Goal: Transaction & Acquisition: Purchase product/service

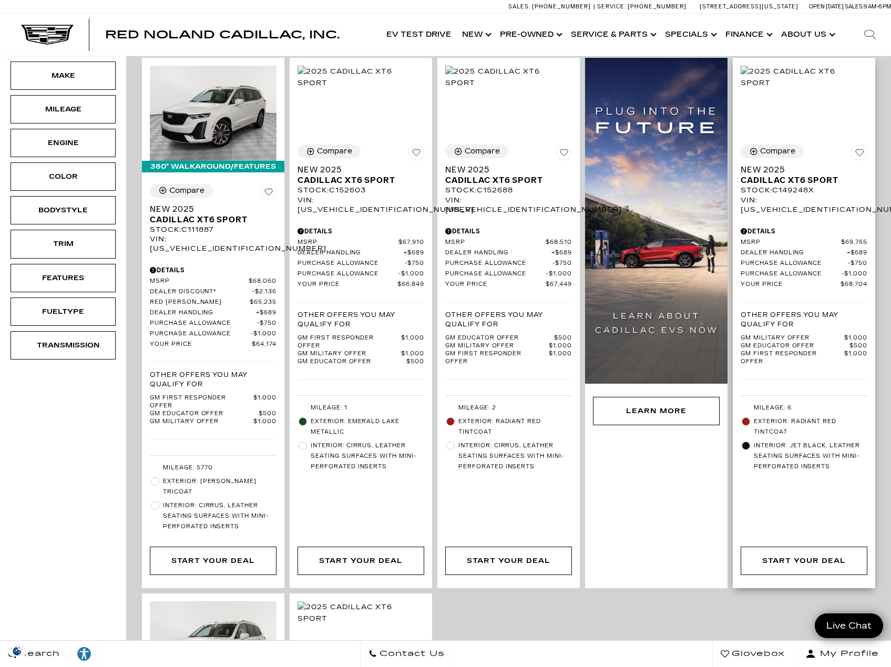
scroll to position [175, 0]
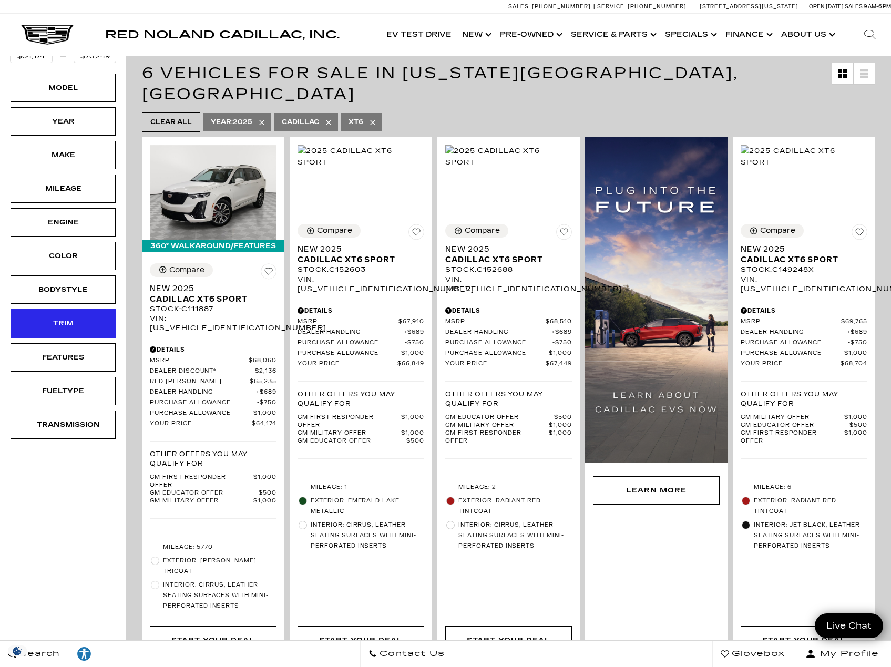
click at [63, 326] on div "Trim" at bounding box center [63, 324] width 53 height 12
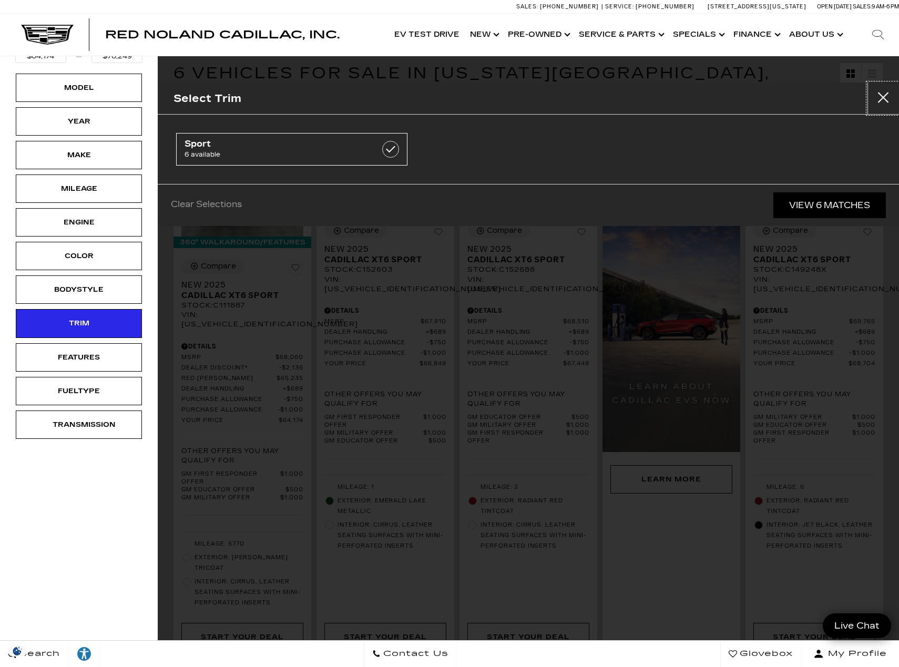
click at [880, 95] on button "Close" at bounding box center [884, 99] width 32 height 32
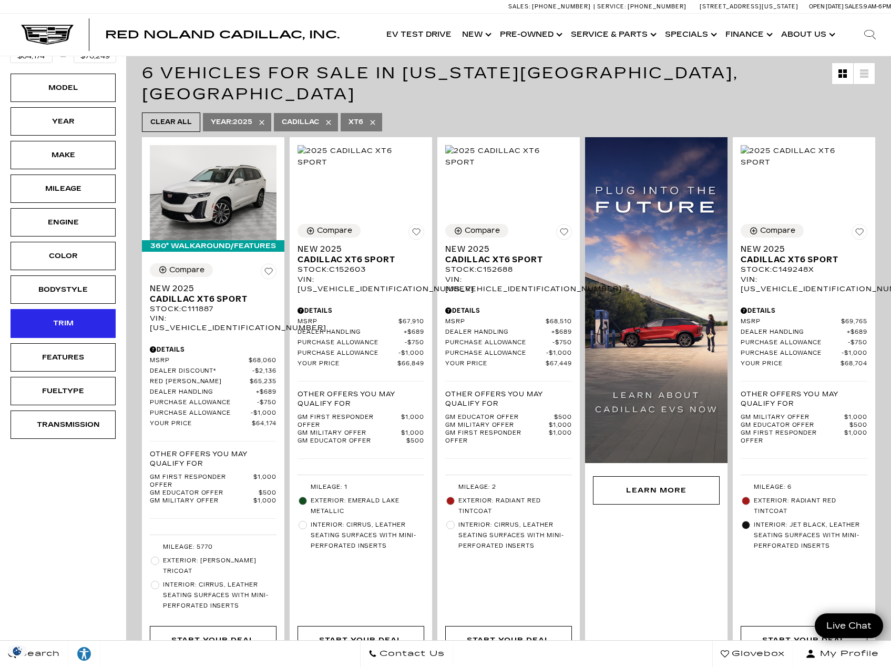
click at [72, 319] on div "Trim" at bounding box center [63, 324] width 53 height 12
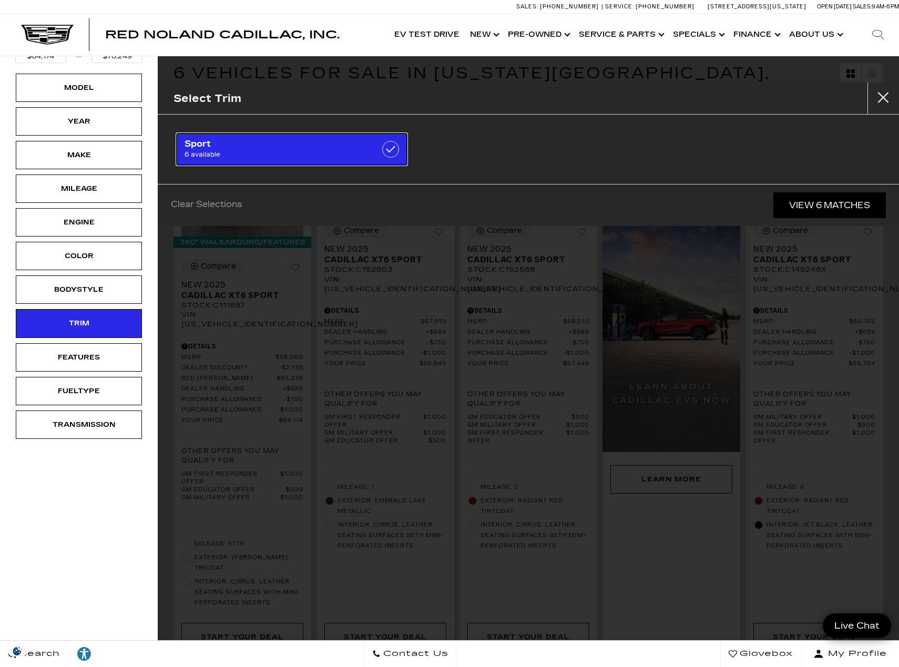
click at [378, 153] on link "Sport 6 available" at bounding box center [291, 149] width 231 height 33
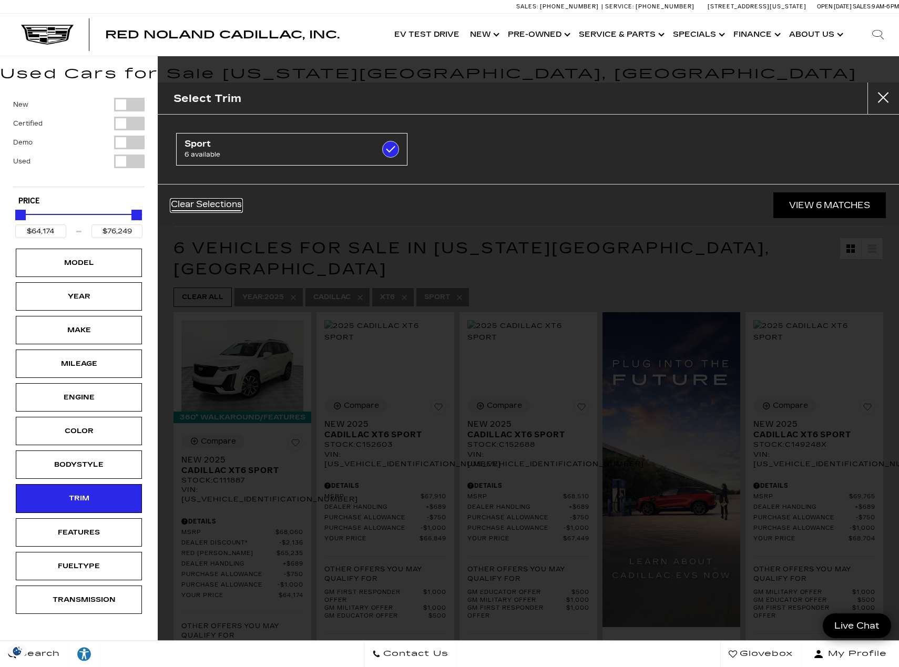
click at [224, 211] on link "Clear Selections" at bounding box center [206, 205] width 71 height 13
checkbox input "false"
click at [886, 97] on button "Close" at bounding box center [884, 99] width 32 height 32
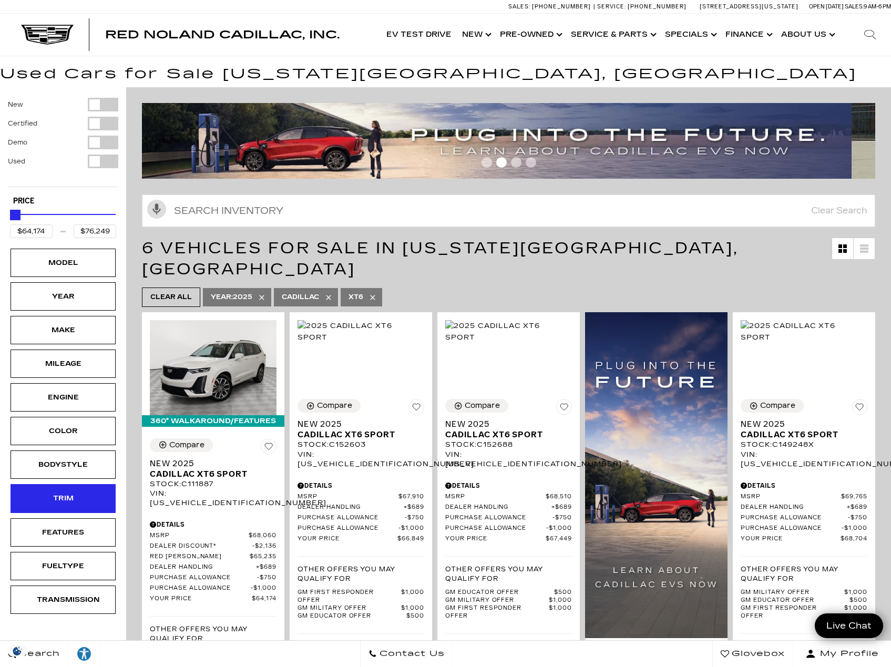
click at [89, 497] on div "Trim" at bounding box center [63, 499] width 53 height 12
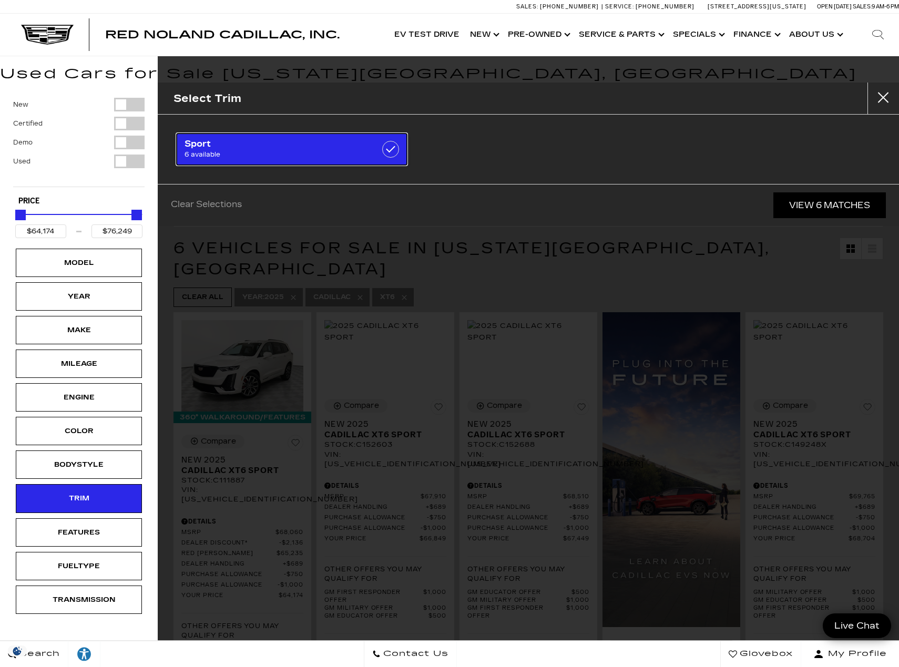
click at [385, 149] on label at bounding box center [390, 149] width 17 height 17
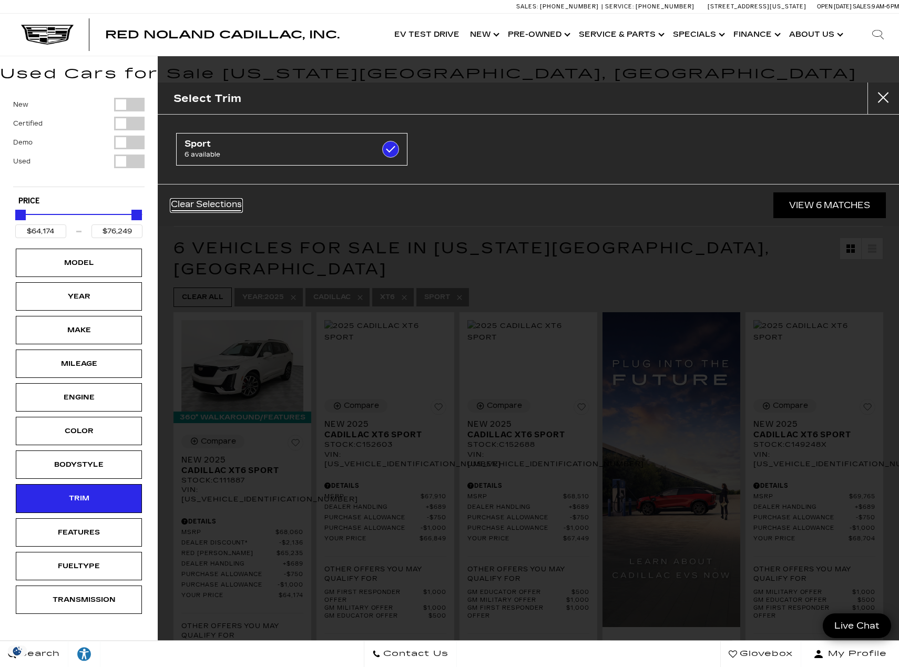
click at [189, 205] on link "Clear Selections" at bounding box center [206, 205] width 71 height 13
checkbox input "false"
click at [879, 108] on button "Close" at bounding box center [884, 99] width 32 height 32
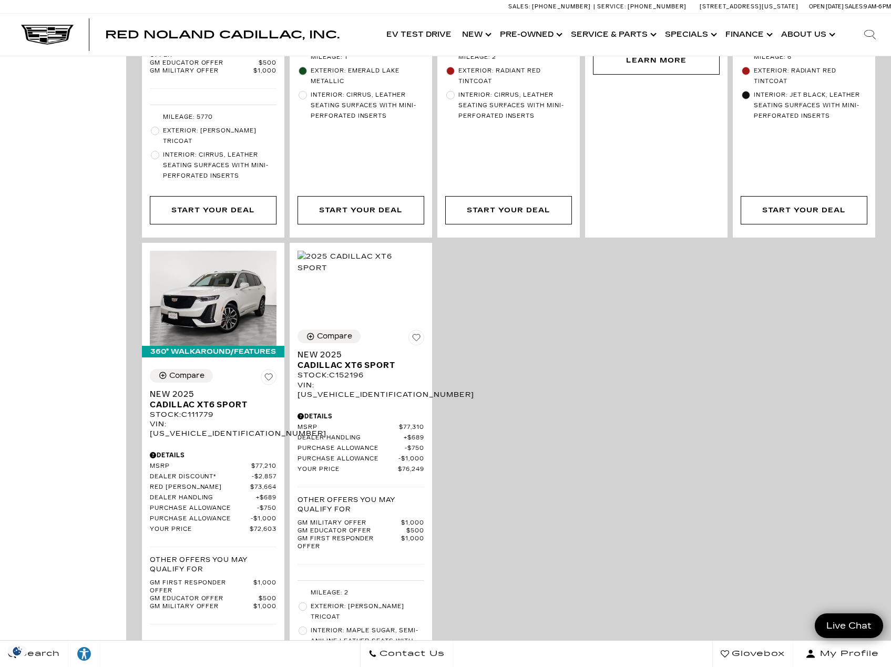
scroll to position [702, 0]
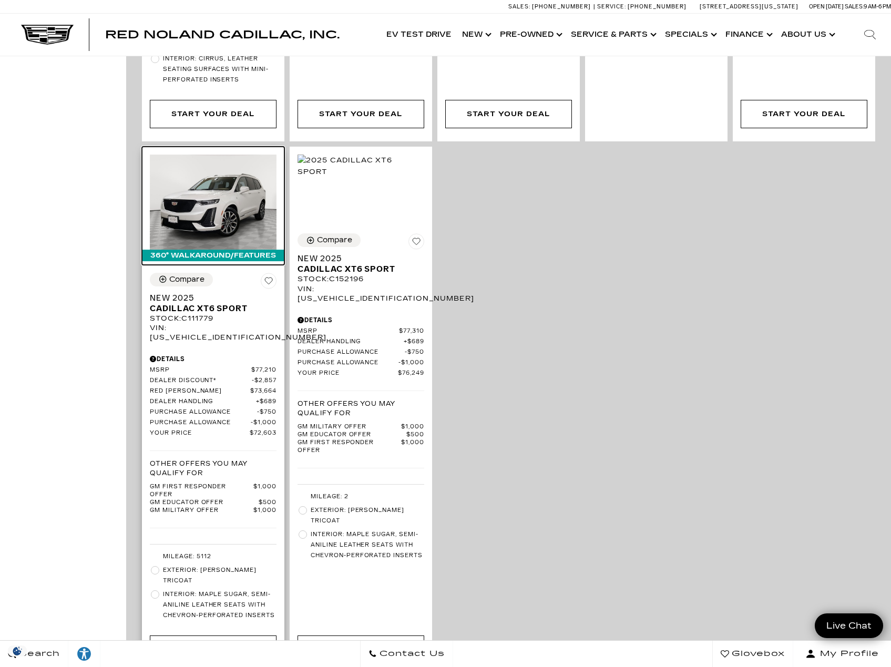
click at [237, 189] on img at bounding box center [213, 202] width 127 height 95
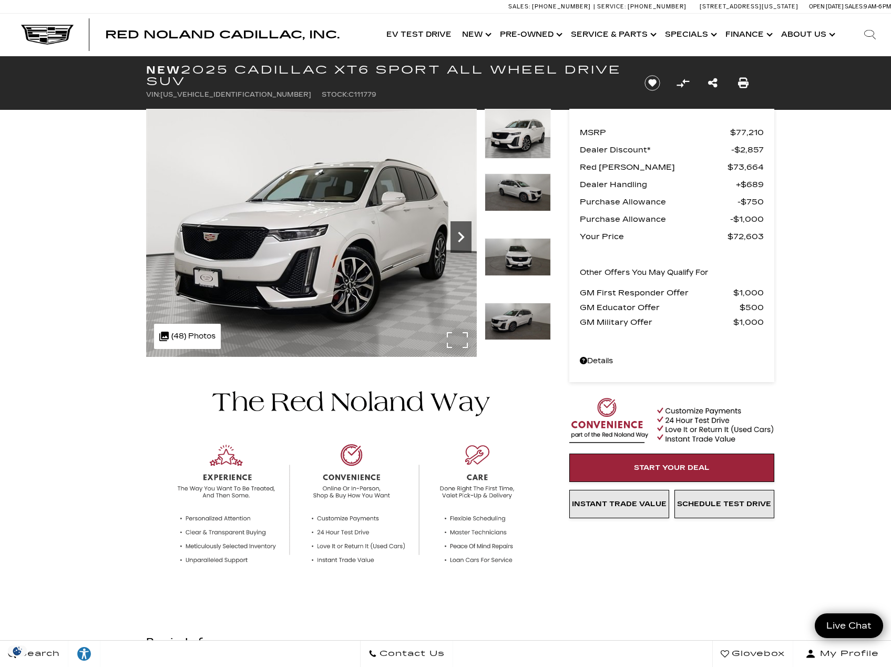
click at [460, 245] on icon "Next" at bounding box center [461, 237] width 21 height 21
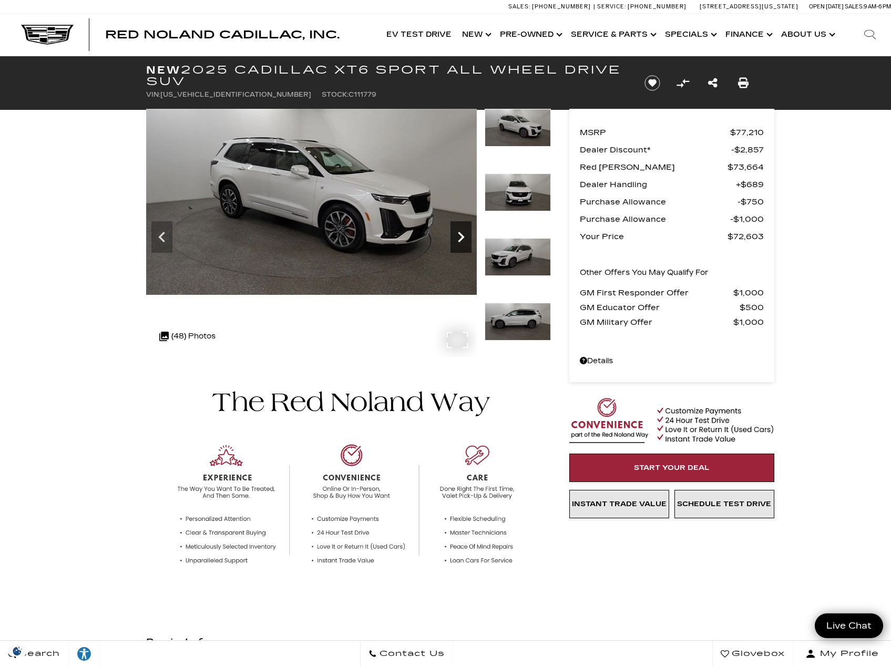
click at [460, 245] on icon "Next" at bounding box center [461, 237] width 21 height 21
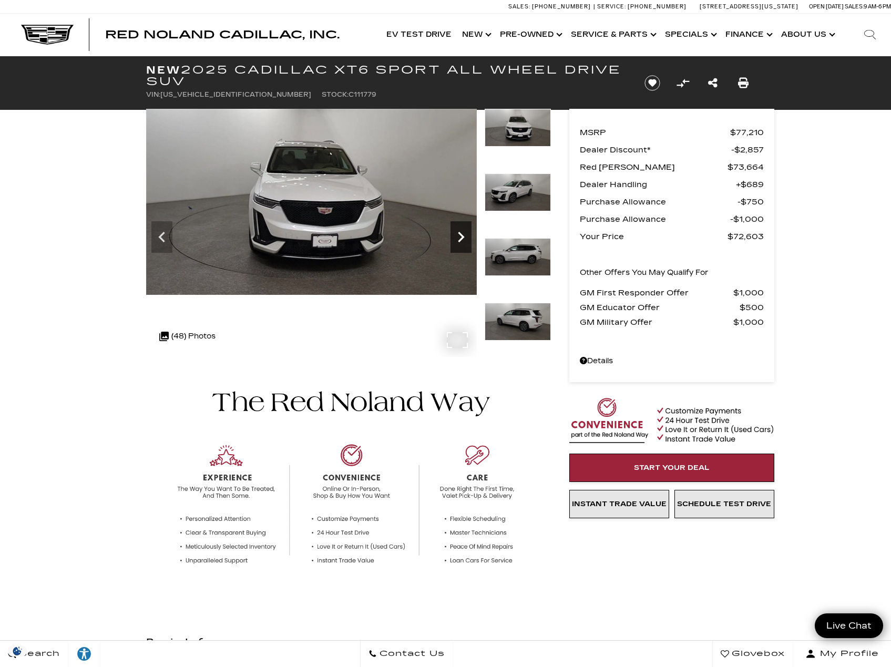
click at [460, 245] on icon "Next" at bounding box center [461, 237] width 21 height 21
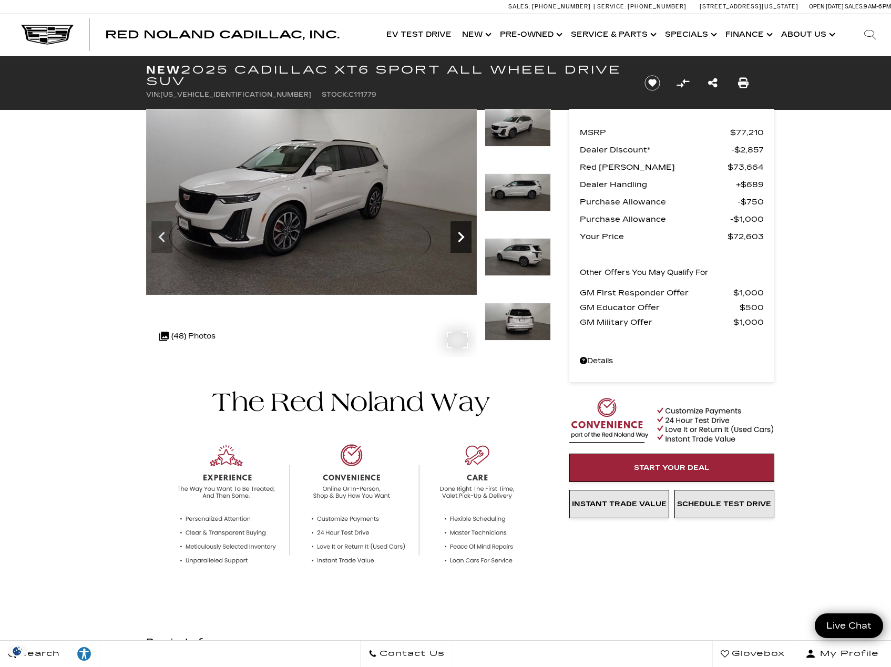
click at [460, 245] on icon "Next" at bounding box center [461, 237] width 21 height 21
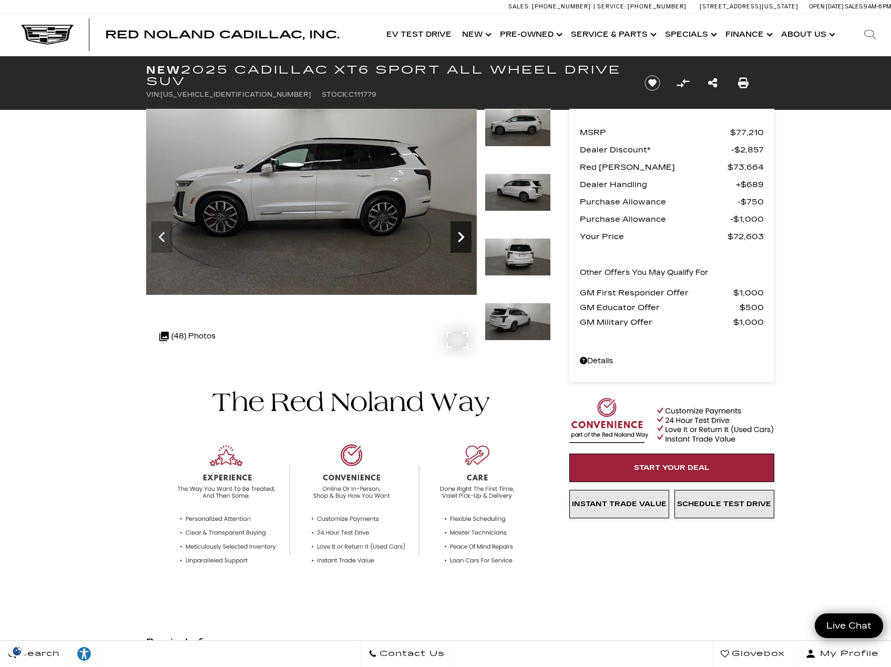
click at [460, 245] on icon "Next" at bounding box center [461, 237] width 21 height 21
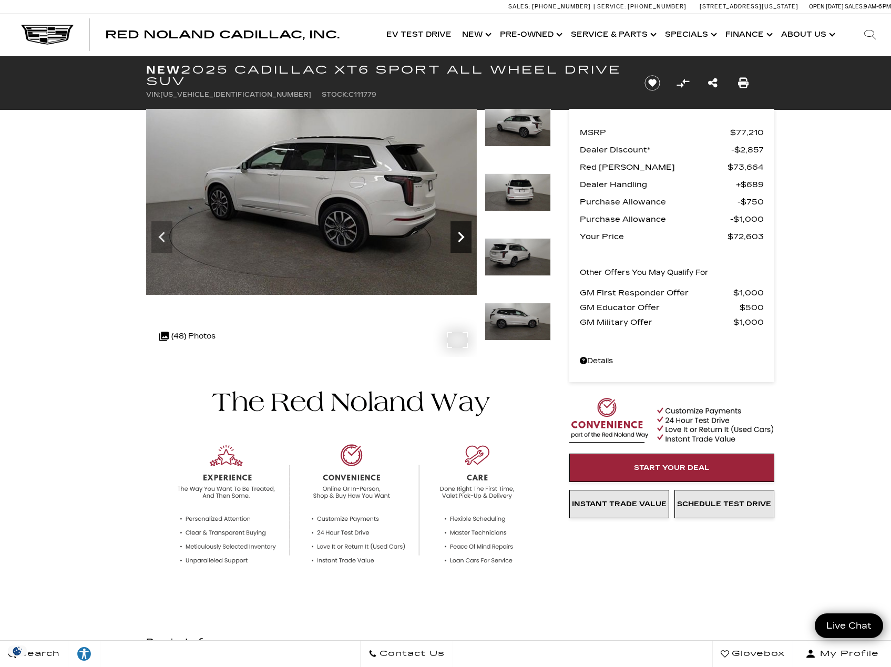
click at [460, 245] on icon "Next" at bounding box center [461, 237] width 21 height 21
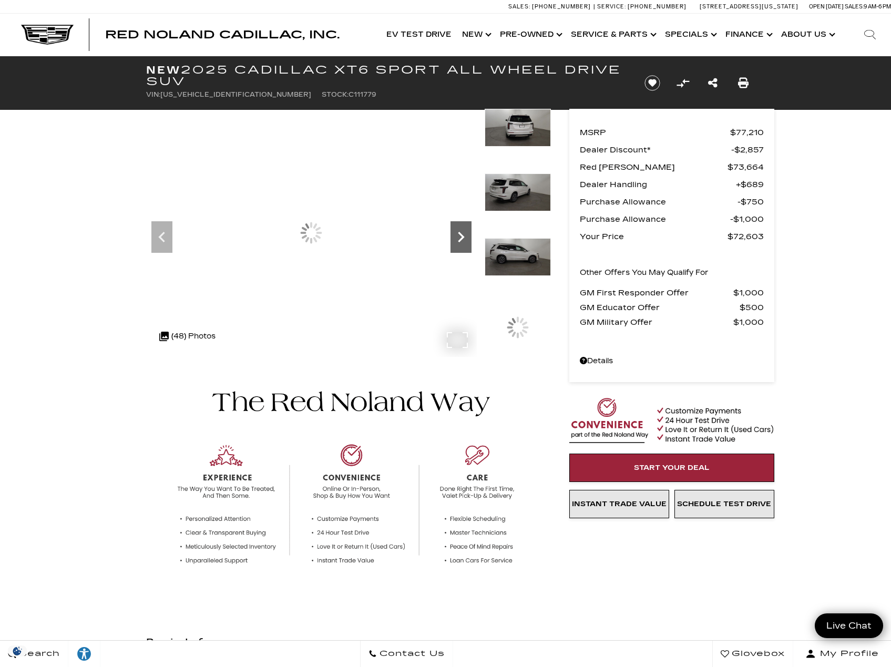
click at [460, 245] on icon "Next" at bounding box center [461, 237] width 21 height 21
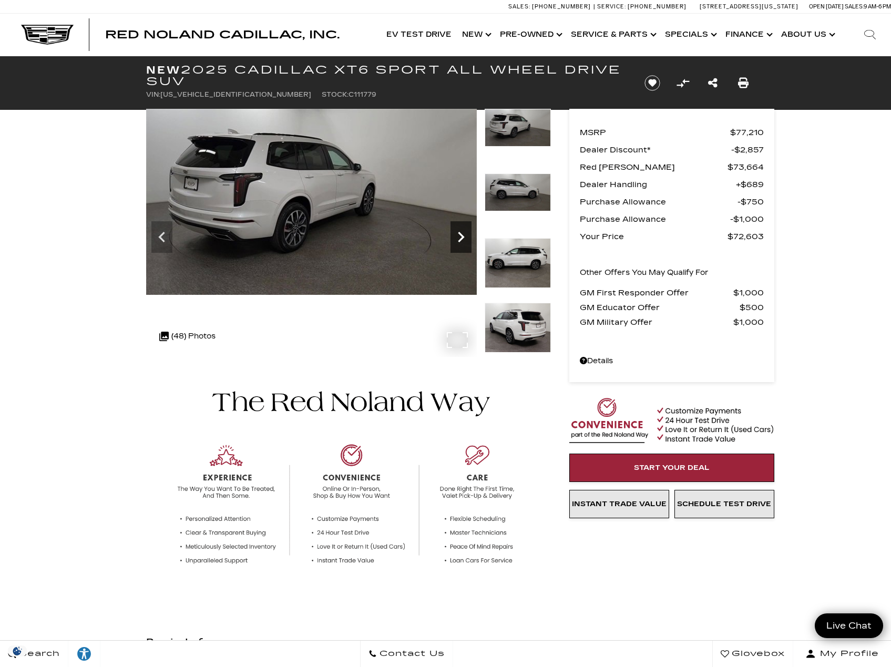
click at [460, 245] on icon "Next" at bounding box center [461, 237] width 21 height 21
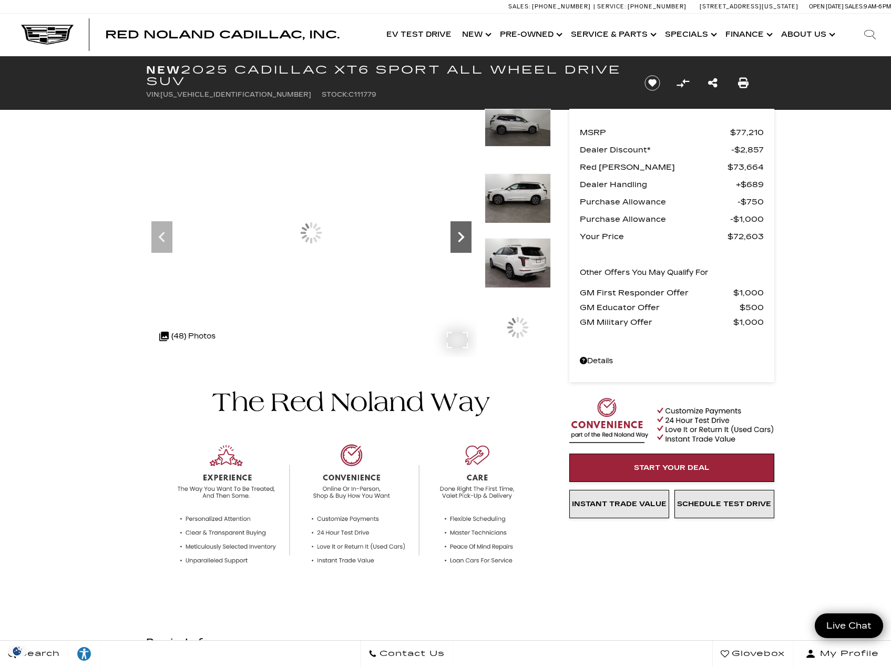
click at [460, 245] on icon "Next" at bounding box center [461, 237] width 21 height 21
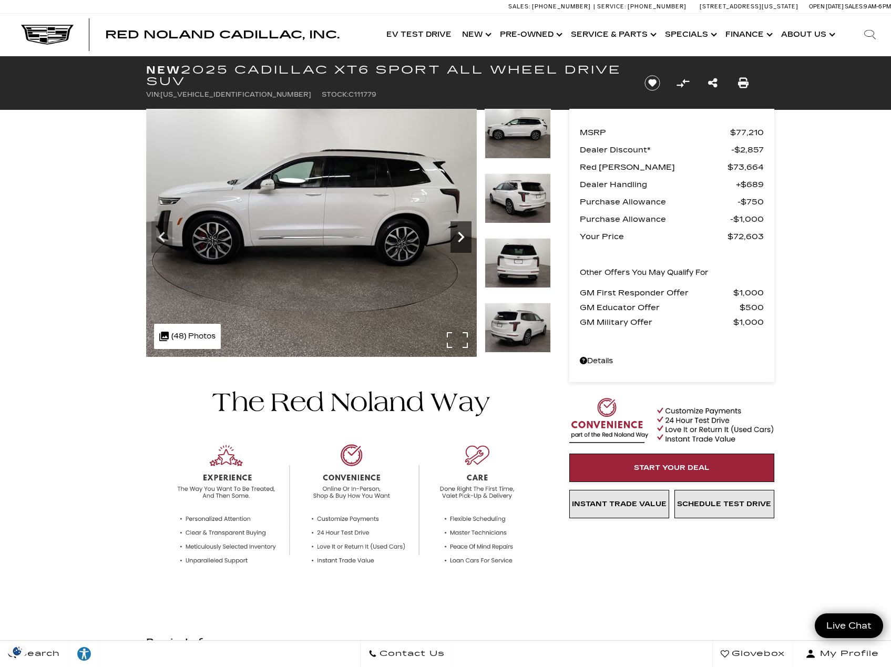
click at [460, 245] on icon "Next" at bounding box center [461, 237] width 21 height 21
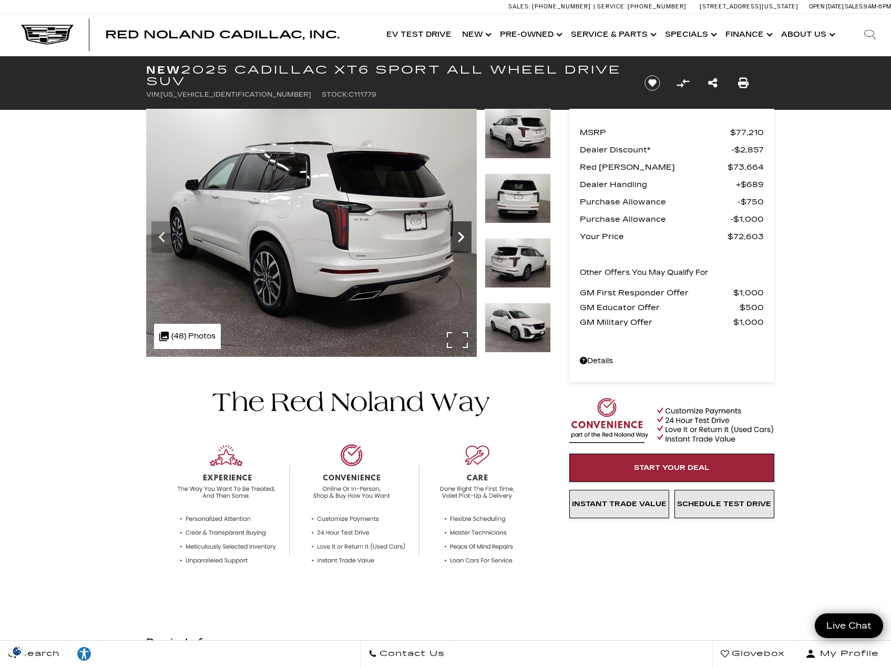
click at [460, 245] on icon "Next" at bounding box center [461, 237] width 21 height 21
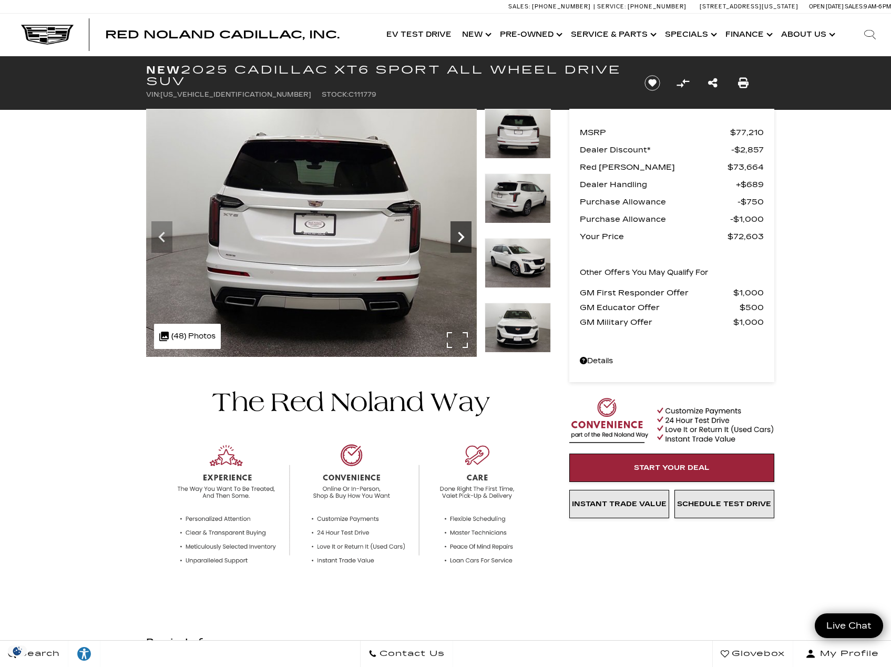
click at [460, 245] on icon "Next" at bounding box center [461, 237] width 21 height 21
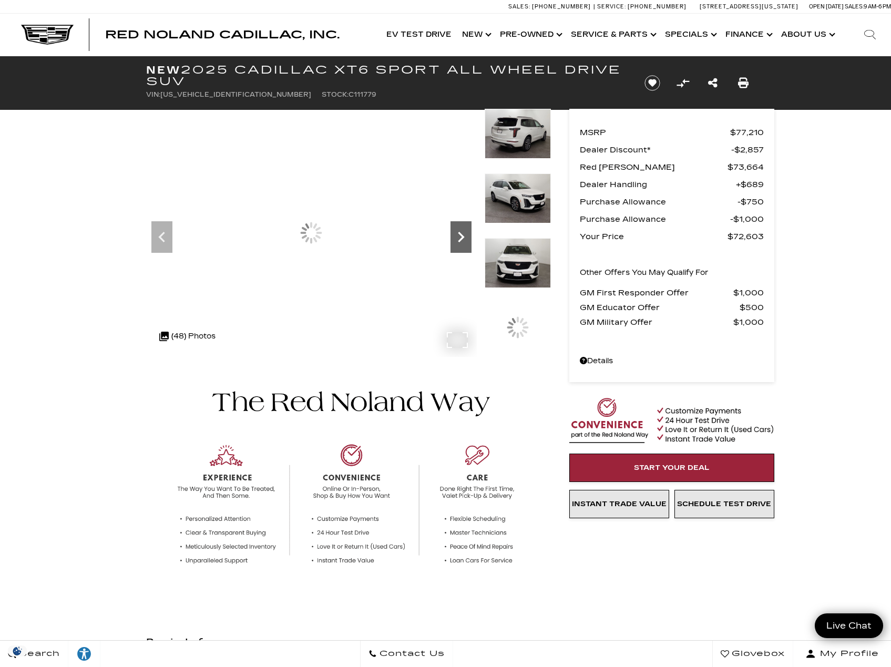
click at [460, 245] on icon "Next" at bounding box center [461, 237] width 21 height 21
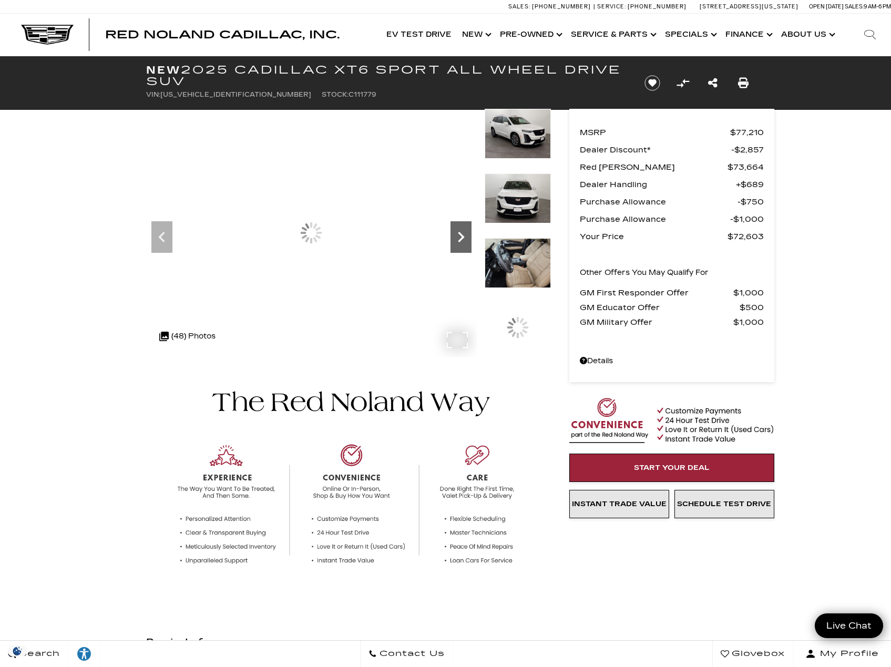
click at [460, 245] on icon "Next" at bounding box center [461, 237] width 21 height 21
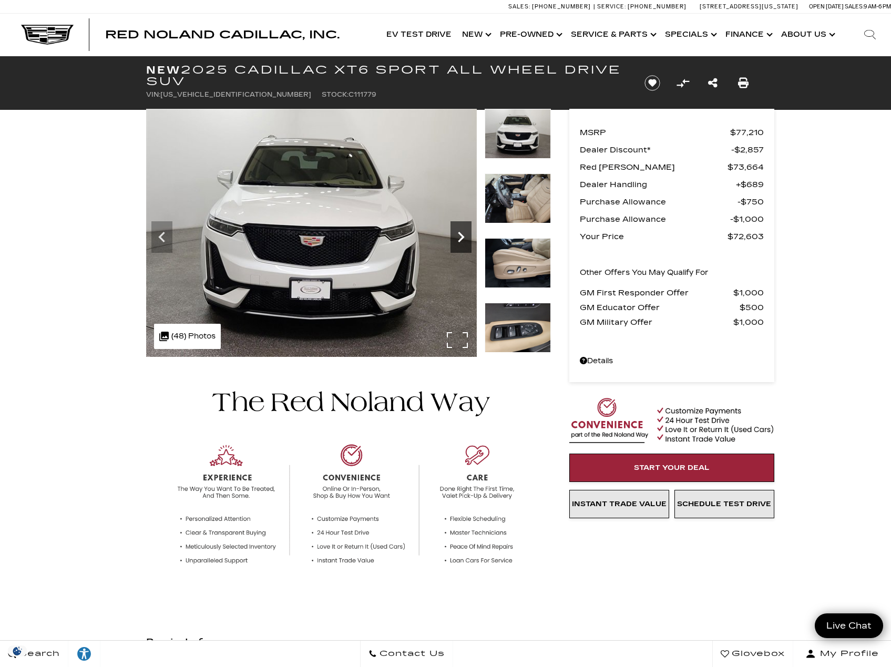
click at [461, 246] on icon "Next" at bounding box center [461, 237] width 21 height 21
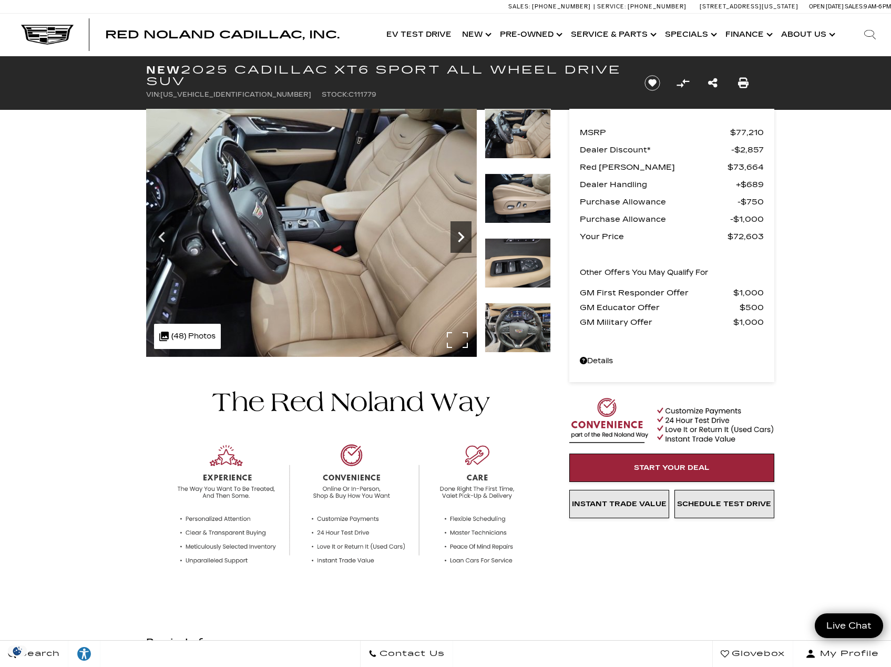
click at [461, 246] on icon "Next" at bounding box center [461, 237] width 21 height 21
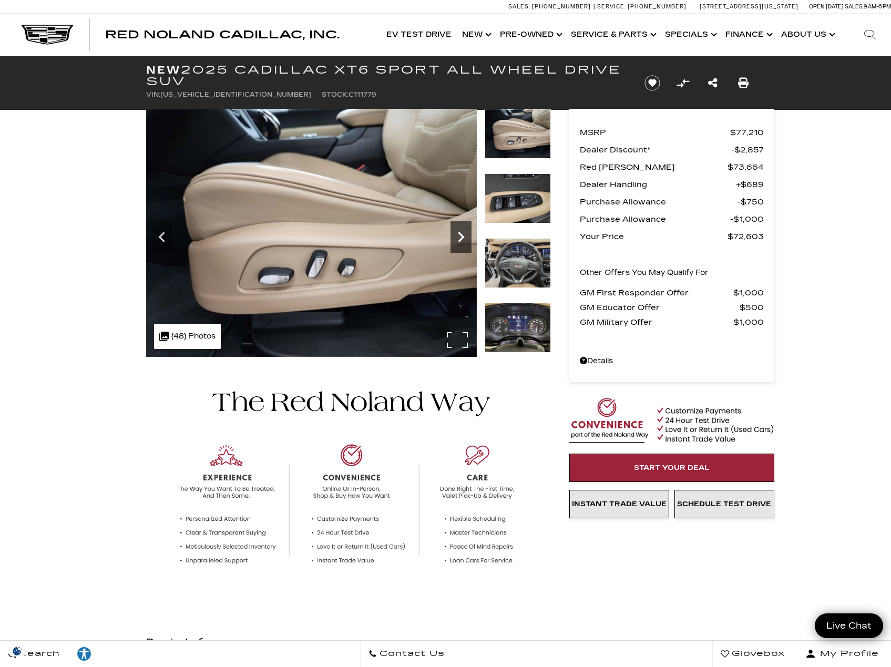
click at [461, 246] on icon "Next" at bounding box center [461, 237] width 21 height 21
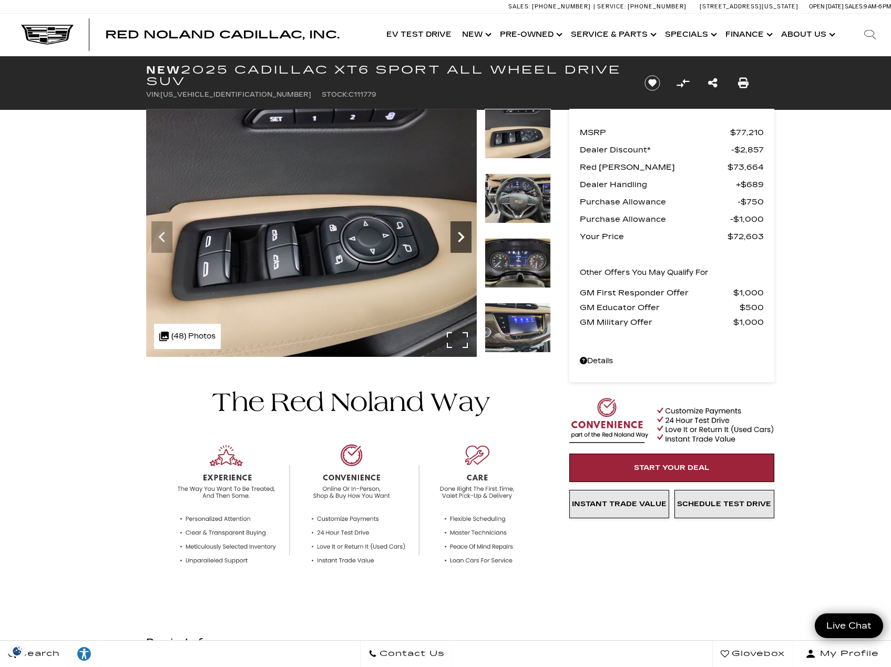
click at [461, 246] on icon "Next" at bounding box center [461, 237] width 21 height 21
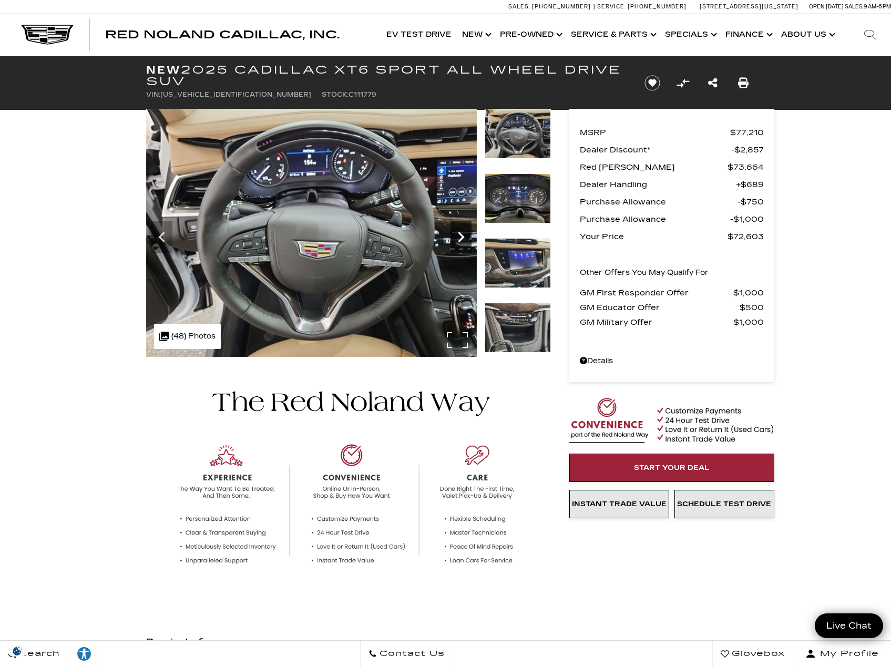
click at [461, 246] on icon "Next" at bounding box center [461, 237] width 21 height 21
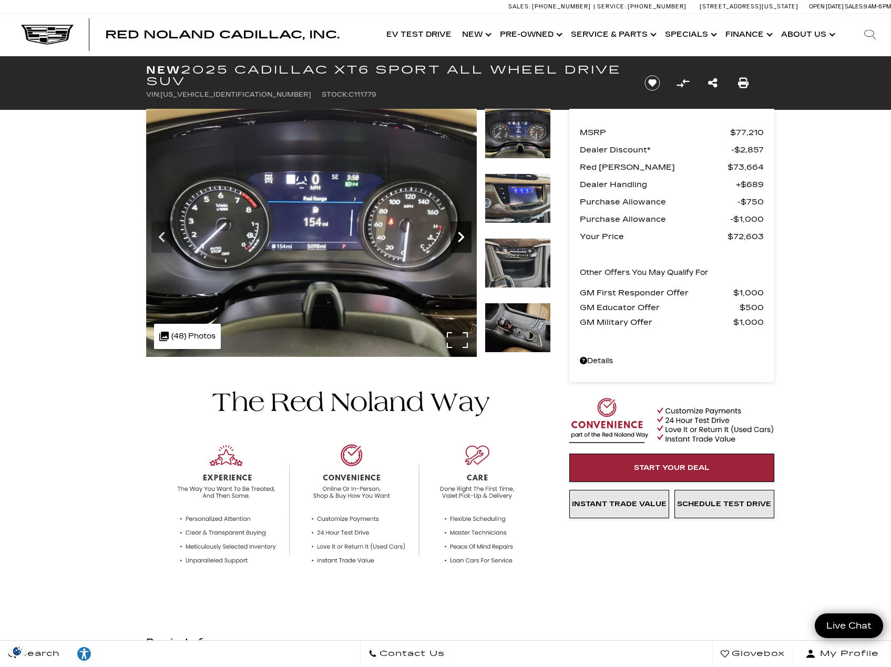
click at [461, 246] on icon "Next" at bounding box center [461, 237] width 21 height 21
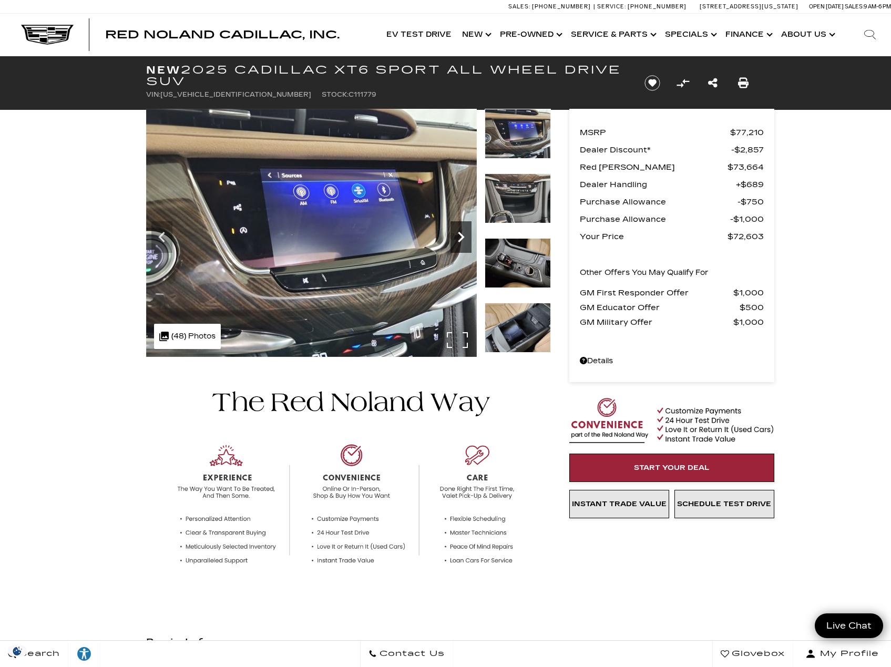
click at [461, 246] on icon "Next" at bounding box center [461, 237] width 21 height 21
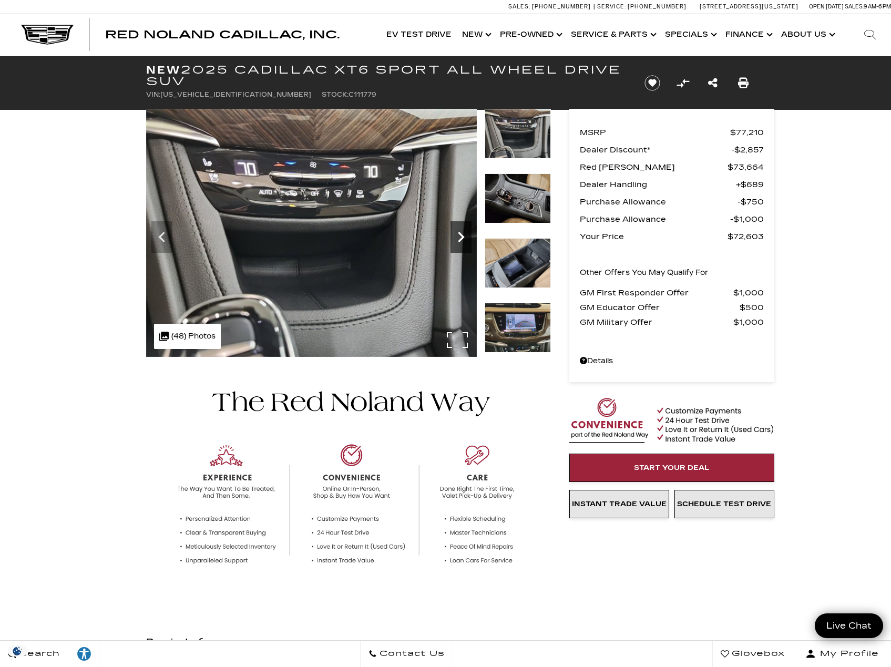
click at [461, 246] on icon "Next" at bounding box center [461, 237] width 21 height 21
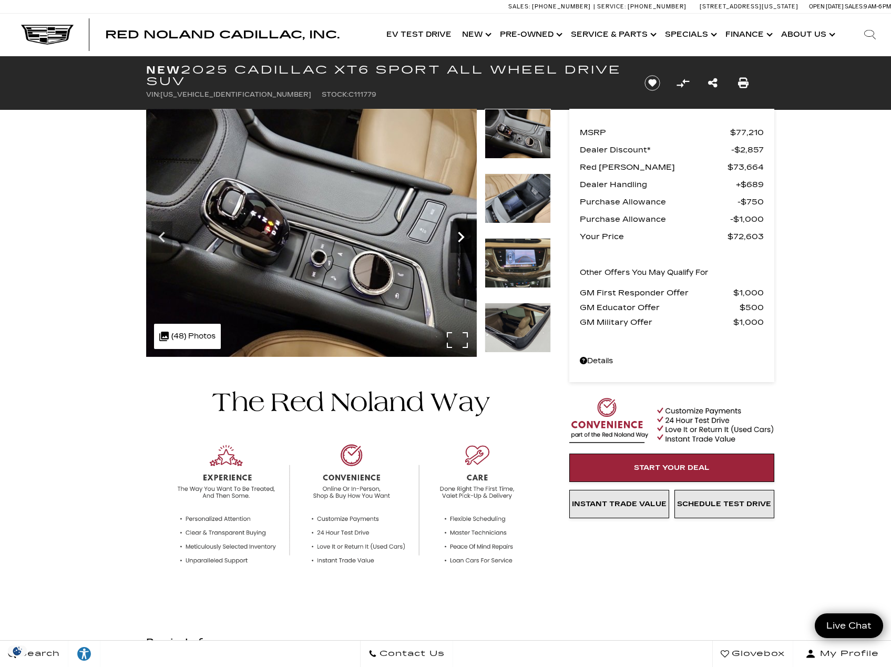
click at [461, 246] on icon "Next" at bounding box center [461, 237] width 21 height 21
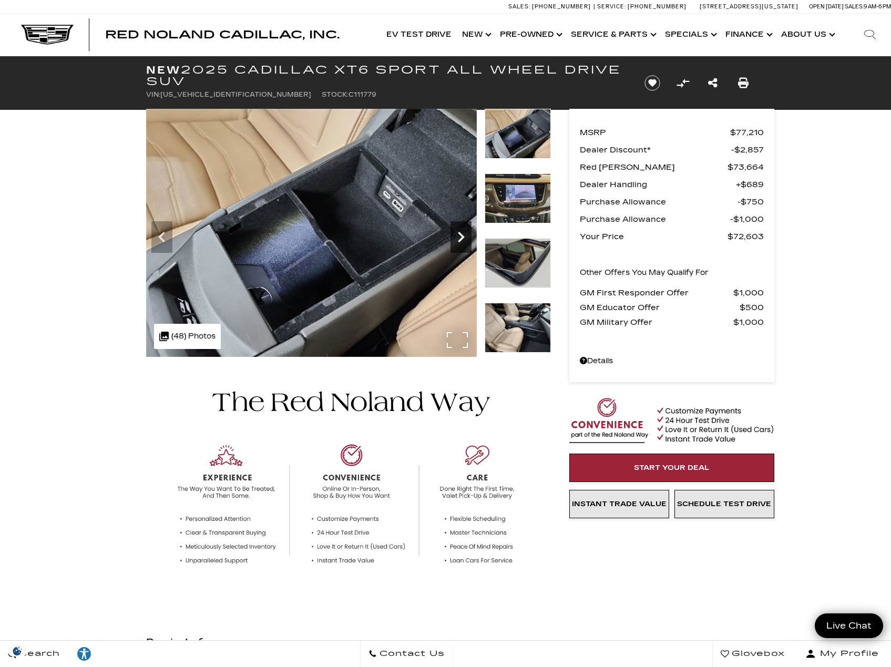
click at [461, 246] on icon "Next" at bounding box center [461, 237] width 21 height 21
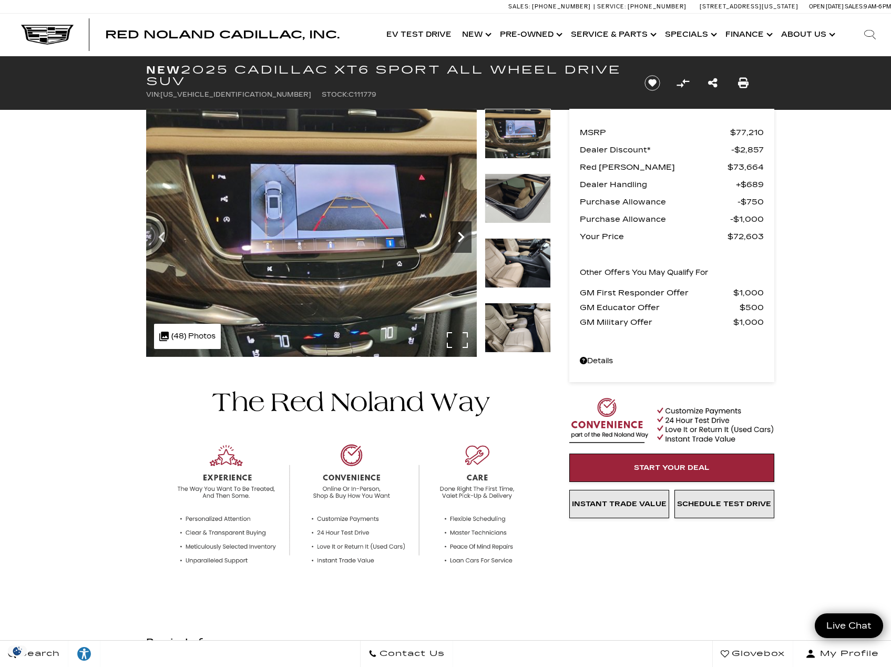
click at [461, 246] on icon "Next" at bounding box center [461, 237] width 21 height 21
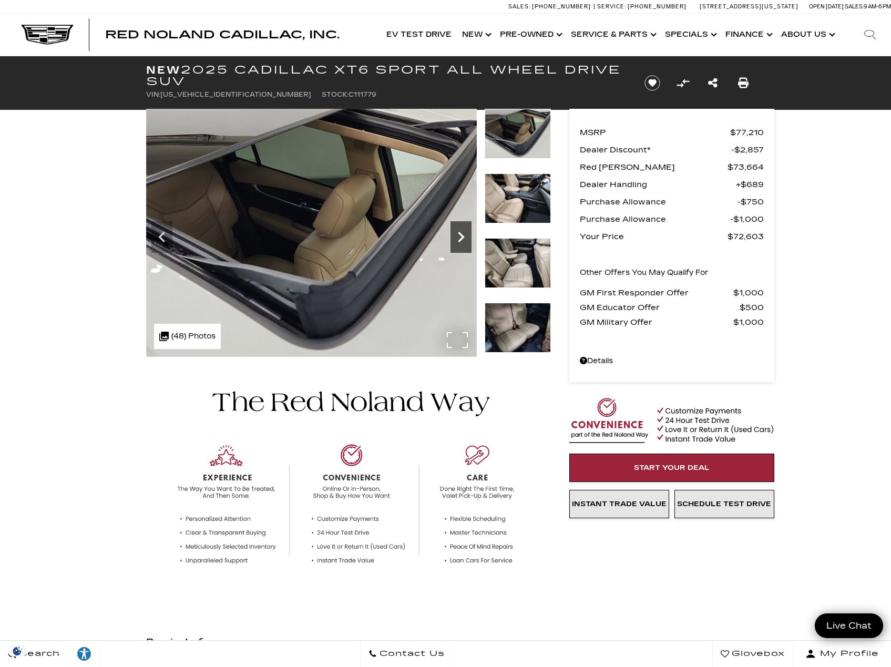
click at [461, 246] on icon "Next" at bounding box center [461, 237] width 21 height 21
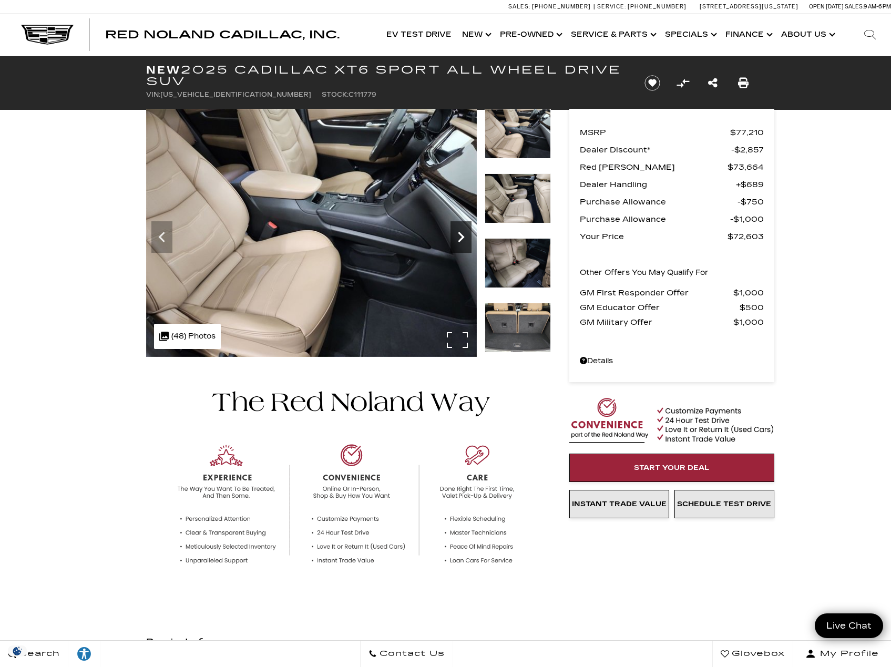
click at [461, 246] on icon "Next" at bounding box center [461, 237] width 21 height 21
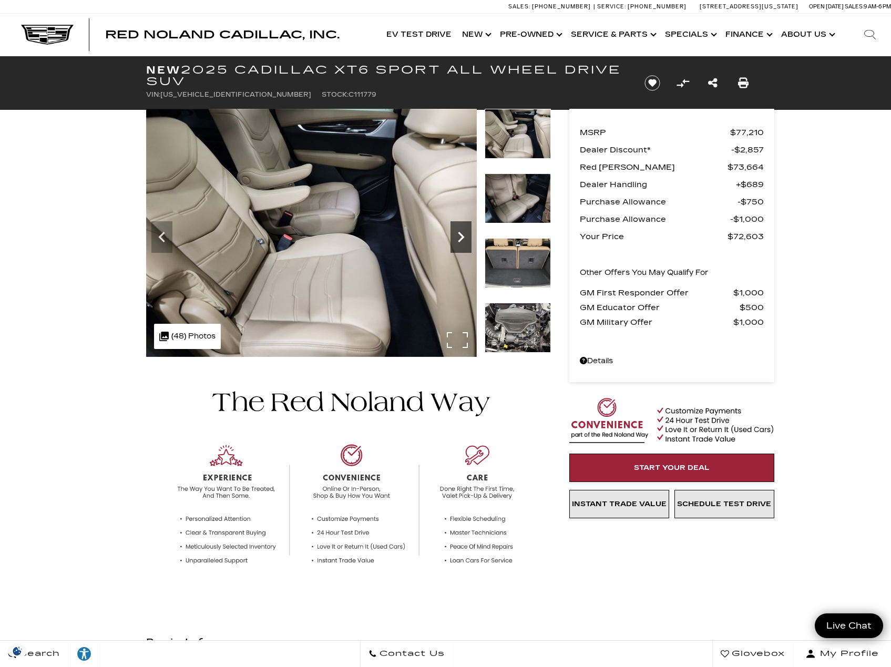
click at [456, 236] on icon "Next" at bounding box center [461, 237] width 21 height 21
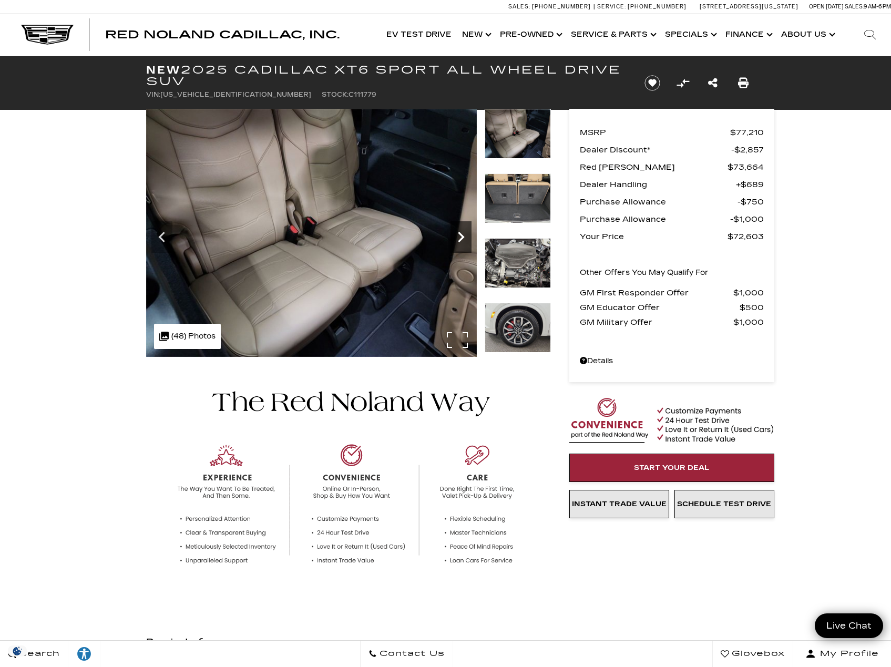
click at [456, 236] on icon "Next" at bounding box center [461, 237] width 21 height 21
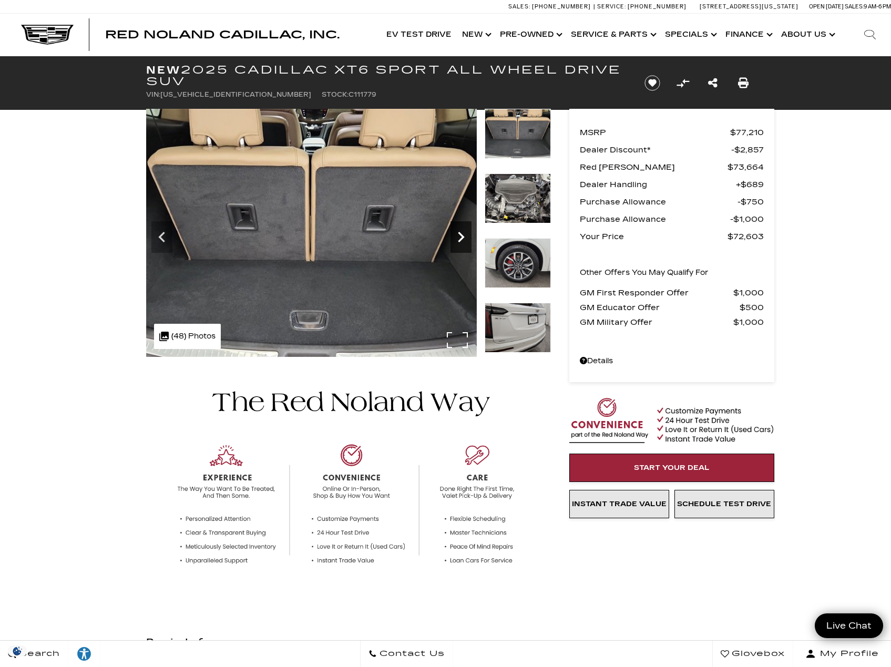
click at [456, 236] on icon "Next" at bounding box center [461, 237] width 21 height 21
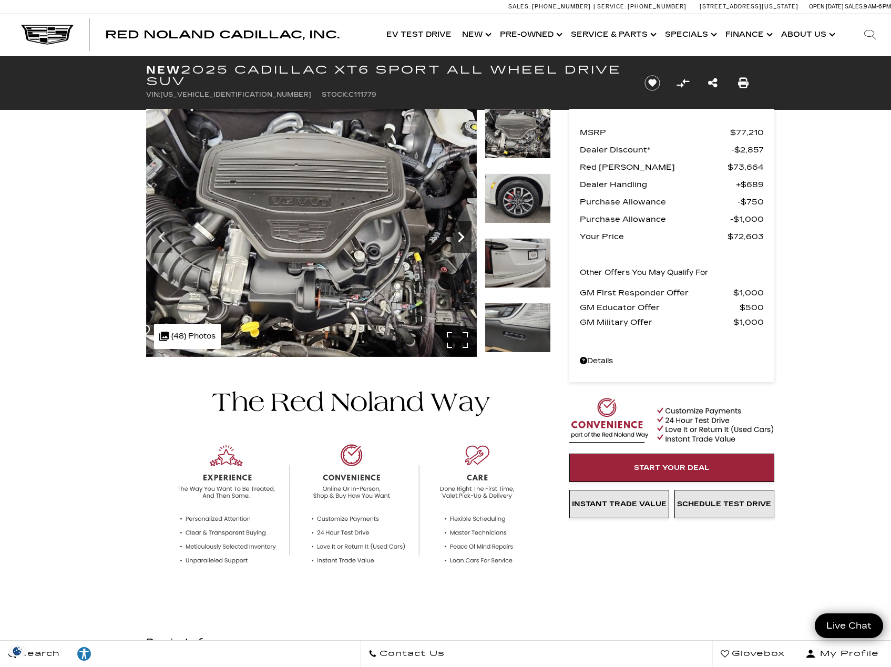
click at [456, 236] on icon "Next" at bounding box center [461, 237] width 21 height 21
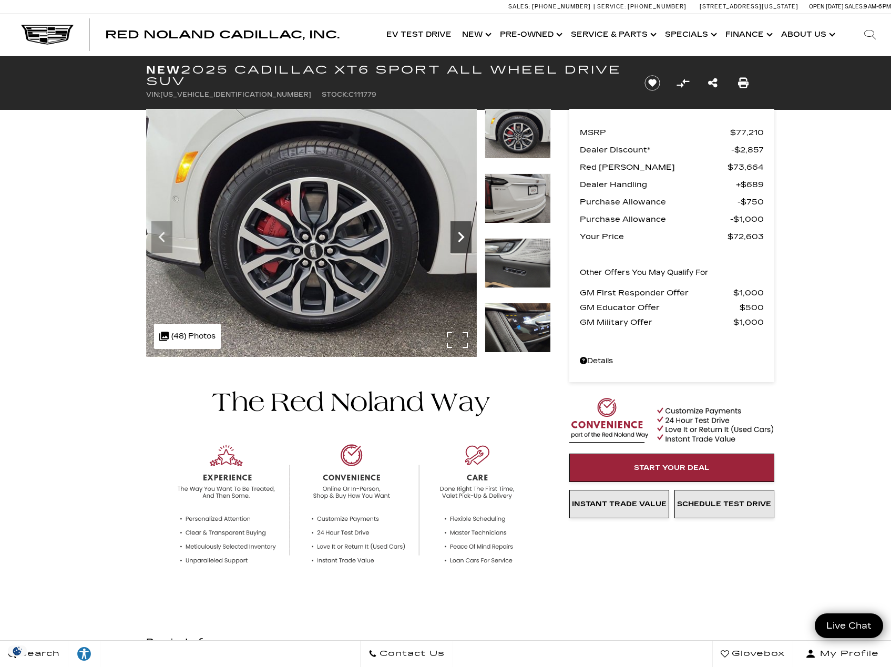
click at [456, 236] on icon "Next" at bounding box center [461, 237] width 21 height 21
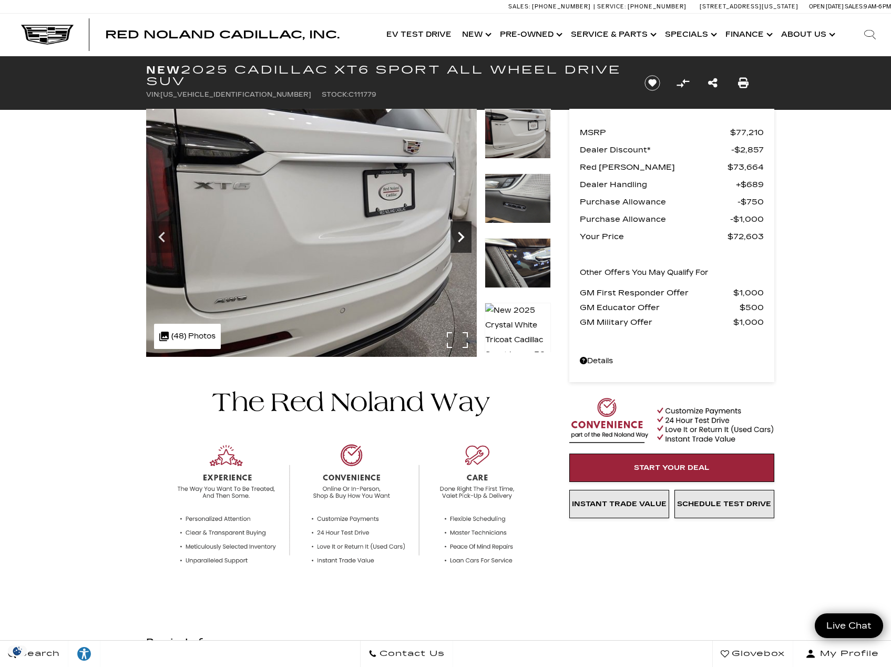
click at [456, 236] on icon "Next" at bounding box center [461, 237] width 21 height 21
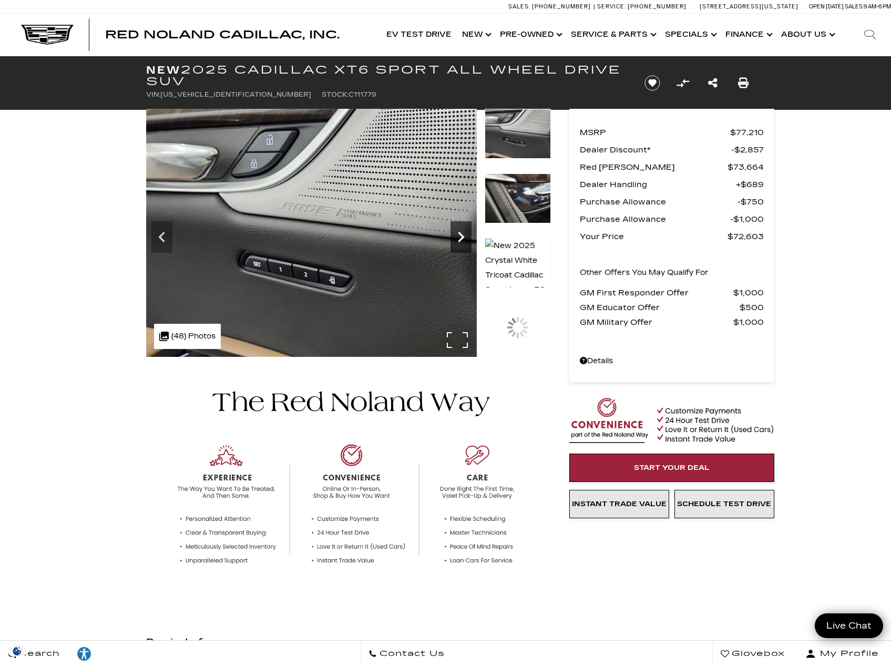
click at [456, 236] on icon "Next" at bounding box center [461, 237] width 21 height 21
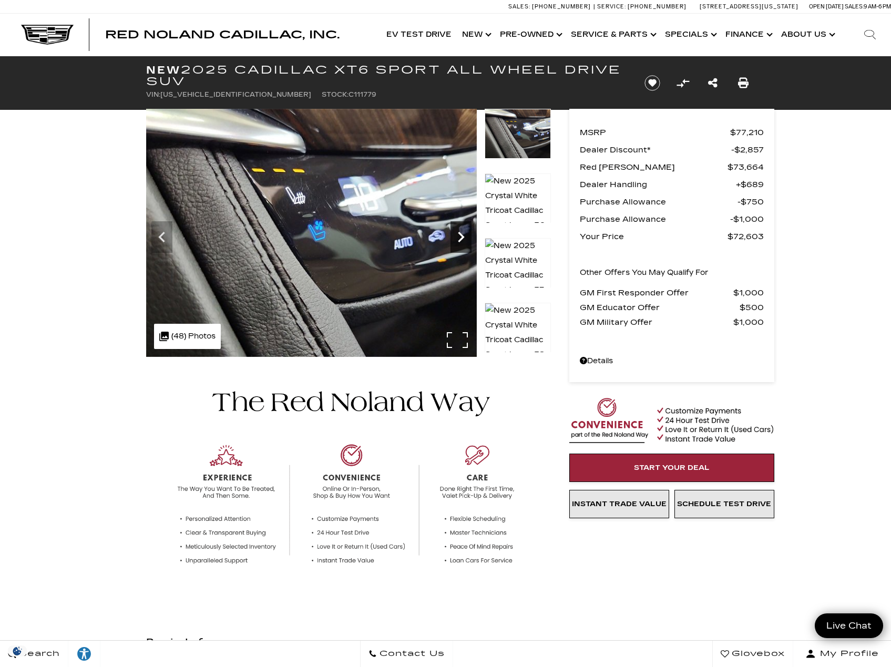
click at [456, 236] on icon "Next" at bounding box center [461, 237] width 21 height 21
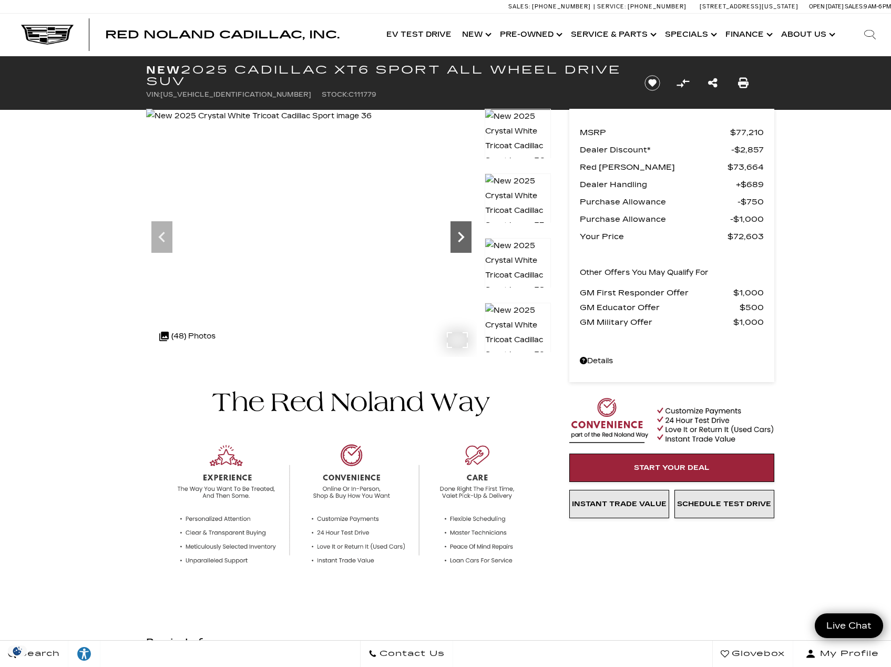
click at [459, 240] on icon "Next" at bounding box center [461, 237] width 6 height 11
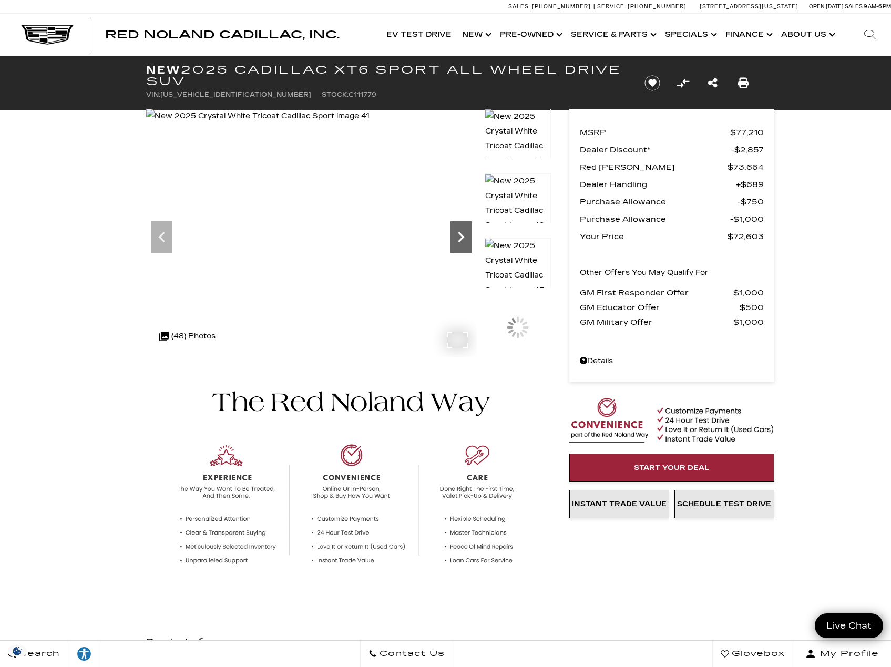
click at [459, 240] on icon "Next" at bounding box center [461, 237] width 6 height 11
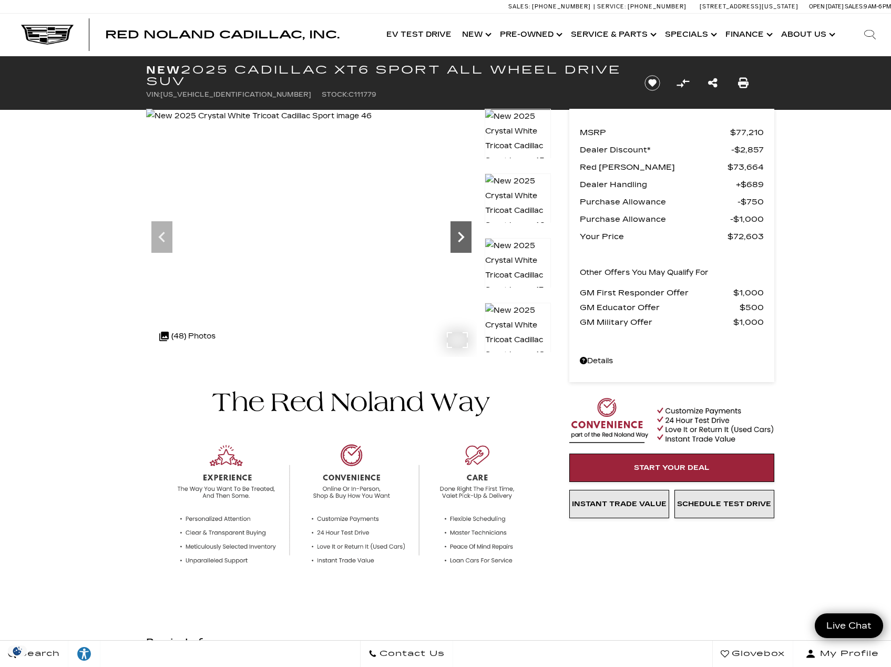
click at [463, 244] on icon "Next" at bounding box center [461, 237] width 21 height 21
click at [372, 124] on img at bounding box center [259, 116] width 226 height 15
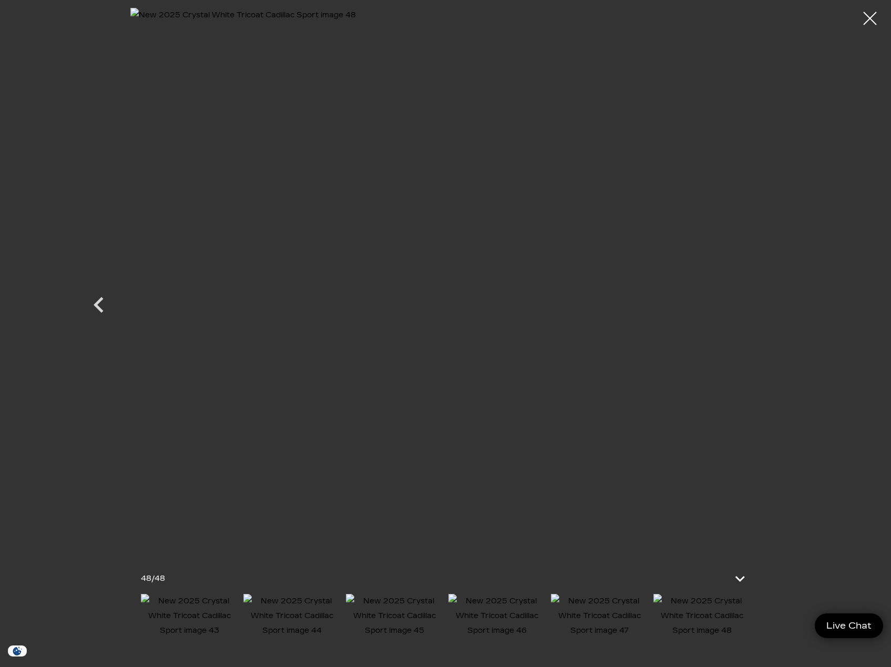
click at [500, 632] on img at bounding box center [497, 616] width 97 height 44
click at [877, 16] on div at bounding box center [871, 19] width 28 height 28
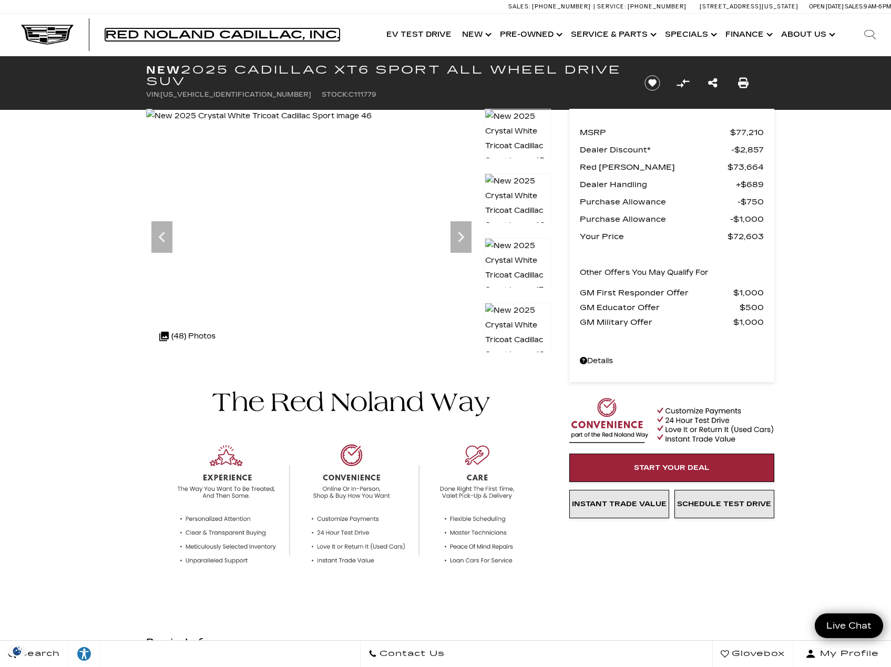
click at [232, 33] on span "Red Noland Cadillac, Inc." at bounding box center [222, 34] width 235 height 13
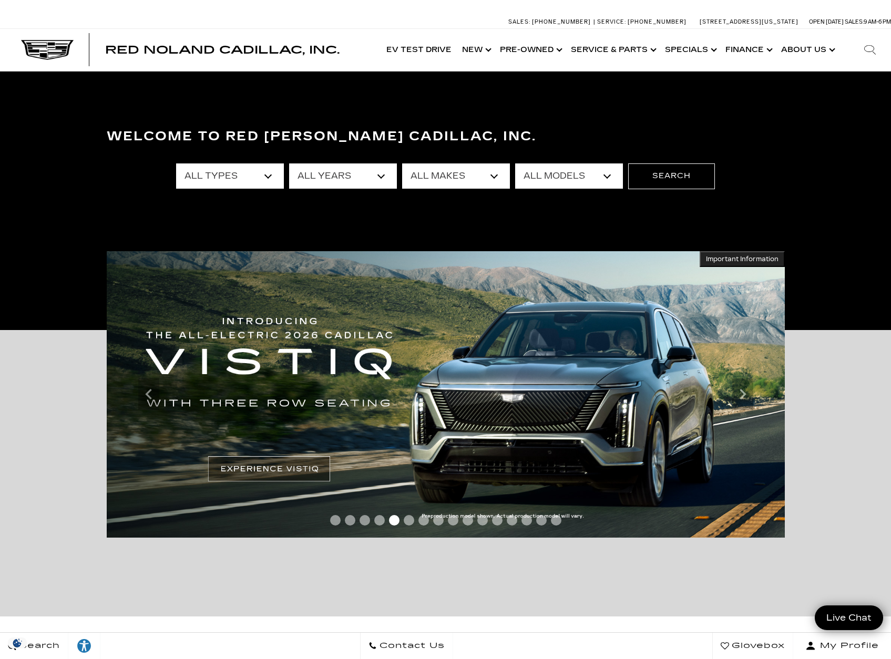
click at [279, 182] on select "All Types New Used Certified Used Demo" at bounding box center [230, 176] width 108 height 25
click at [176, 164] on select "All Types New Used Certified Used Demo" at bounding box center [230, 176] width 108 height 25
click at [356, 176] on select "All Years 2026 2025 2024 2023 2022 2021 2020 2019 2018 2017 2013" at bounding box center [343, 176] width 108 height 25
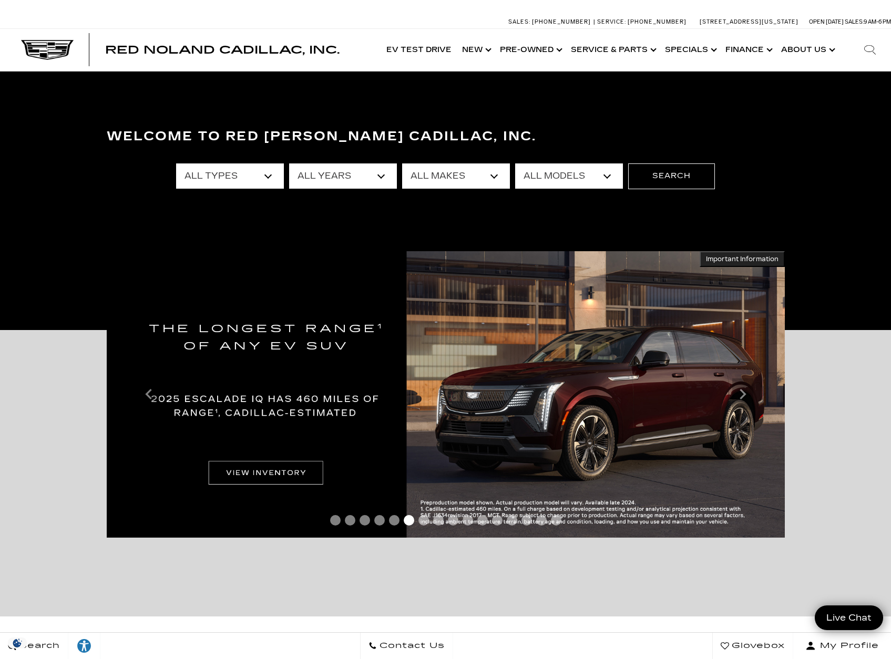
select select "2025"
click at [289, 164] on select "All Years 2026 2025 2024 2023 2022 2021 2020 2019 2018 2017 2013" at bounding box center [343, 176] width 108 height 25
click at [449, 169] on select "All Makes Cadillac GMC Honda Toyota" at bounding box center [456, 176] width 108 height 25
select select "Cadillac"
click at [402, 164] on select "All Makes Cadillac GMC Honda Toyota" at bounding box center [456, 176] width 108 height 25
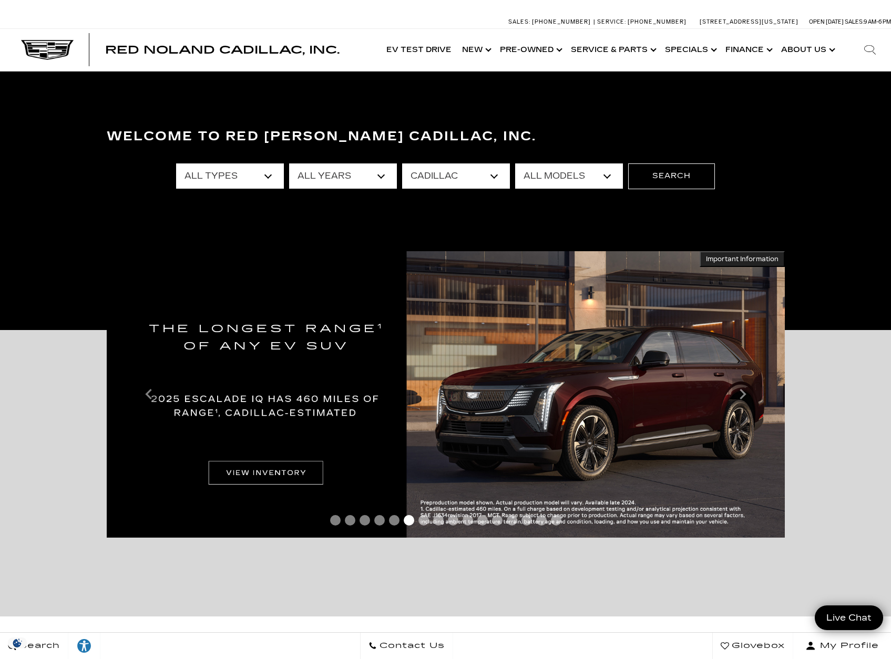
click at [542, 173] on select "All Models CT4 CT5 Escalade Escalade ESV ESCALADE IQ LYRIQ OPTIQ XT5 XT6" at bounding box center [569, 176] width 108 height 25
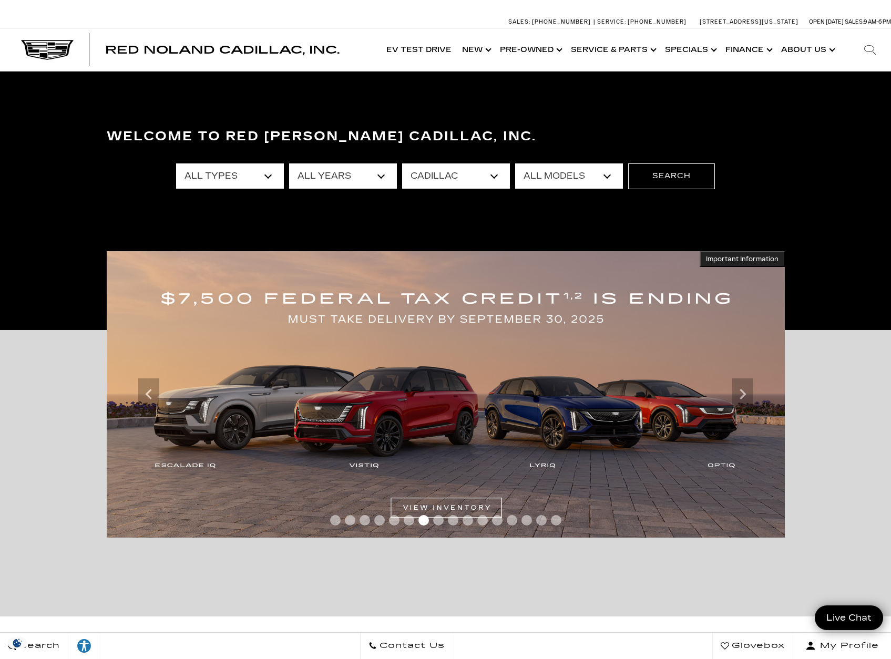
select select "XT6"
click at [515, 164] on select "All Models CT4 CT5 Escalade Escalade ESV ESCALADE IQ LYRIQ OPTIQ XT5 XT6" at bounding box center [569, 176] width 108 height 25
click at [673, 177] on button "Search" at bounding box center [671, 176] width 87 height 25
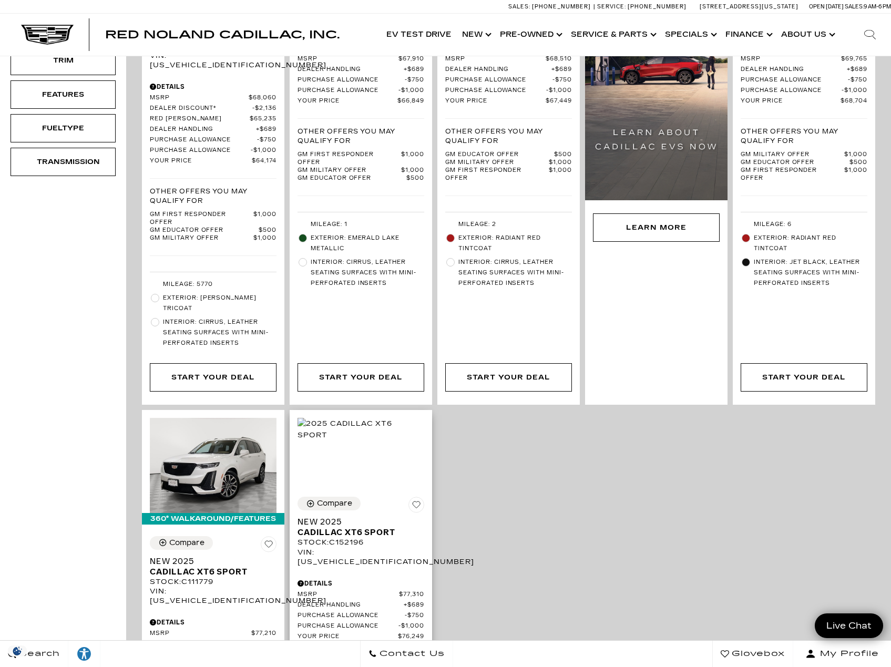
scroll to position [175, 0]
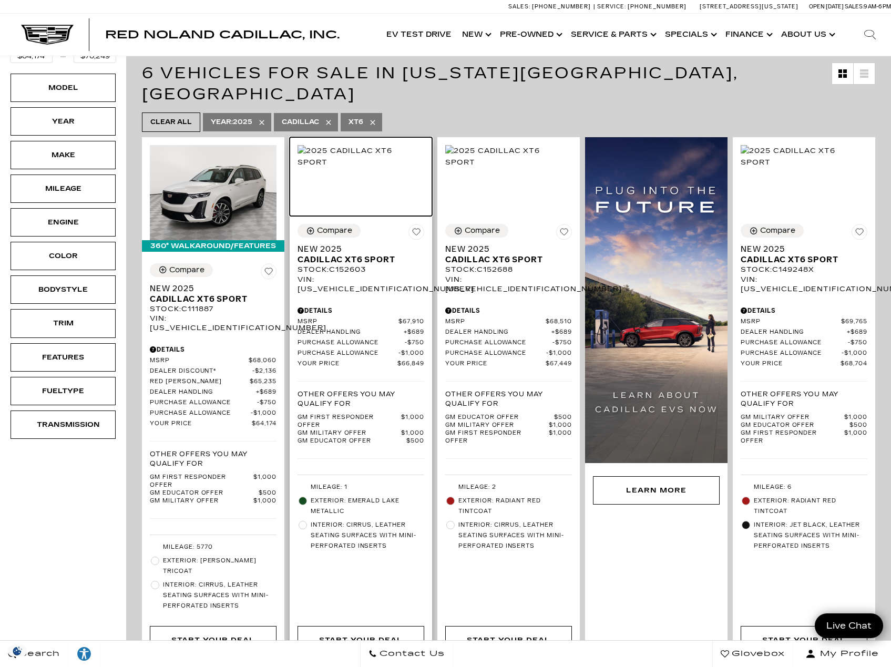
click at [391, 166] on img at bounding box center [361, 156] width 127 height 23
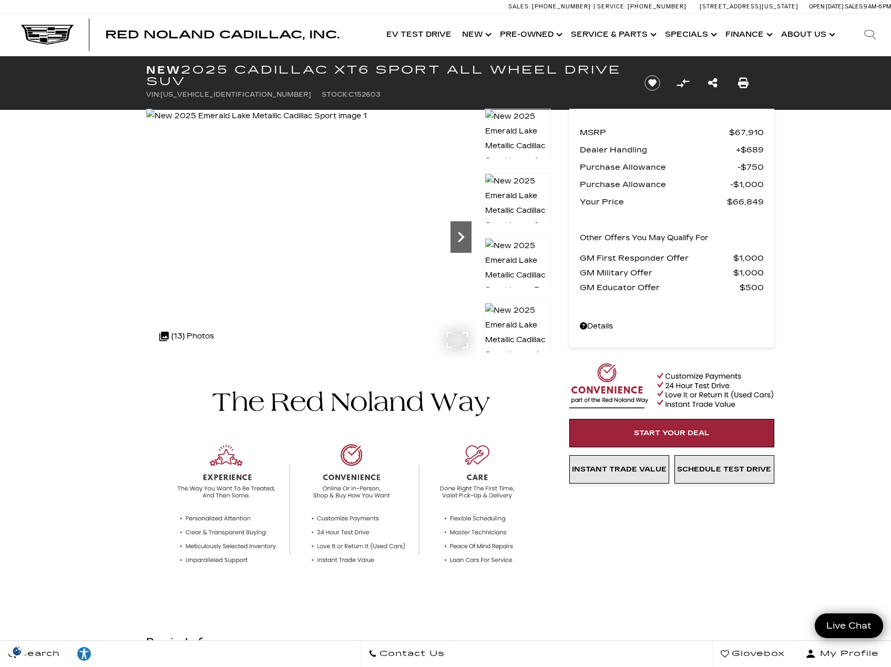
click at [456, 234] on icon "Next" at bounding box center [461, 237] width 21 height 21
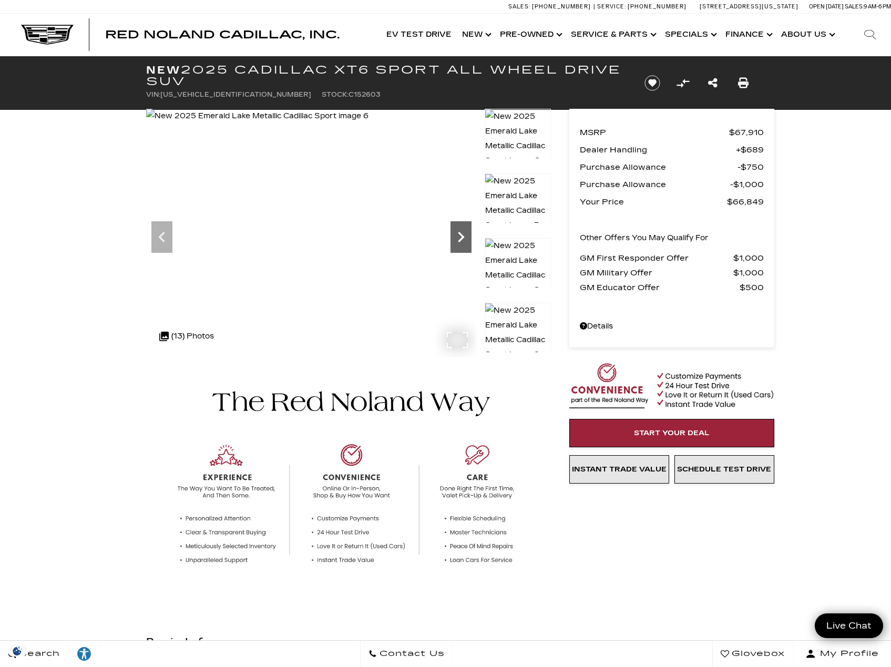
click at [456, 234] on icon "Next" at bounding box center [461, 237] width 21 height 21
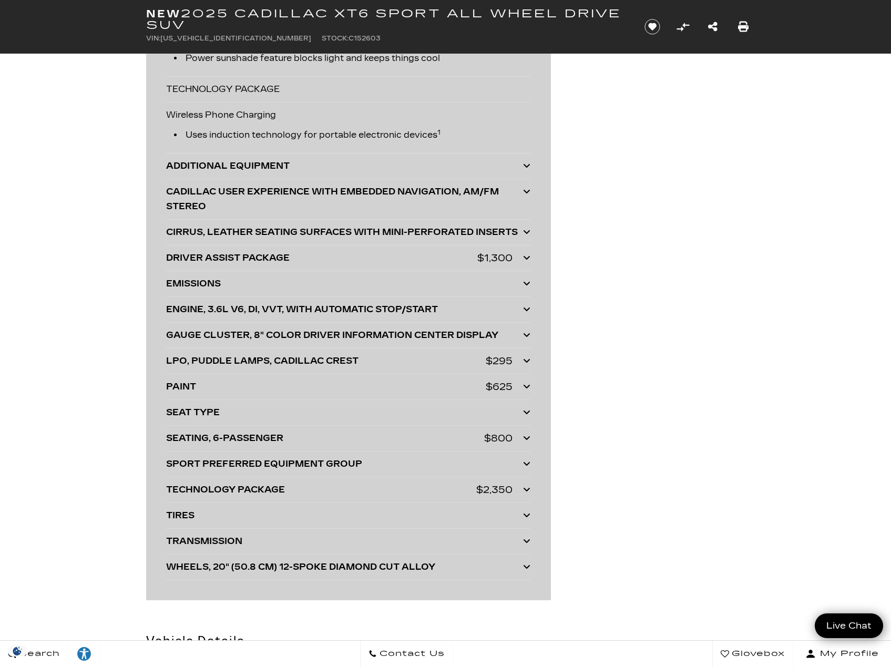
scroll to position [2805, 0]
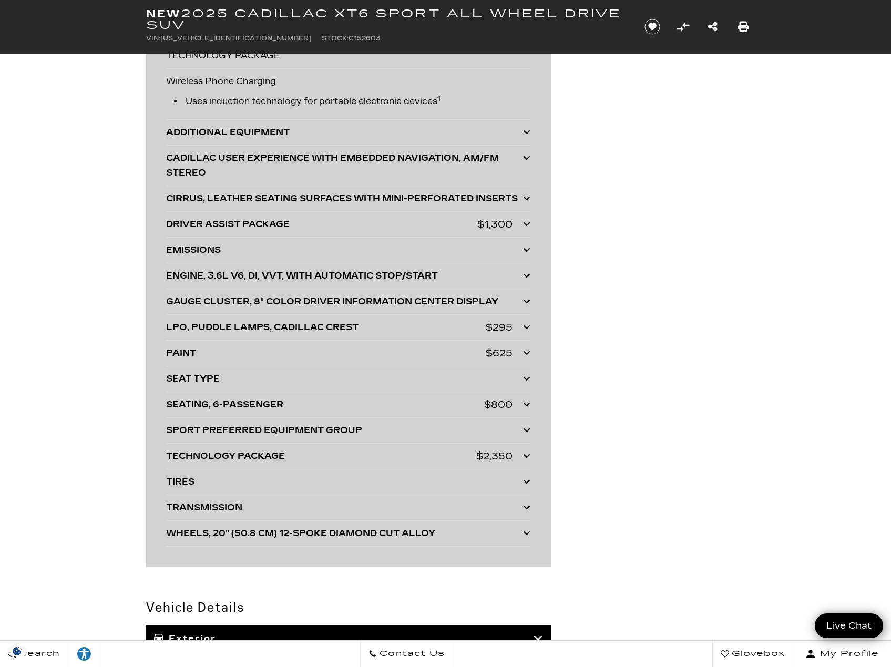
click at [421, 490] on div "TIRES" at bounding box center [344, 482] width 357 height 15
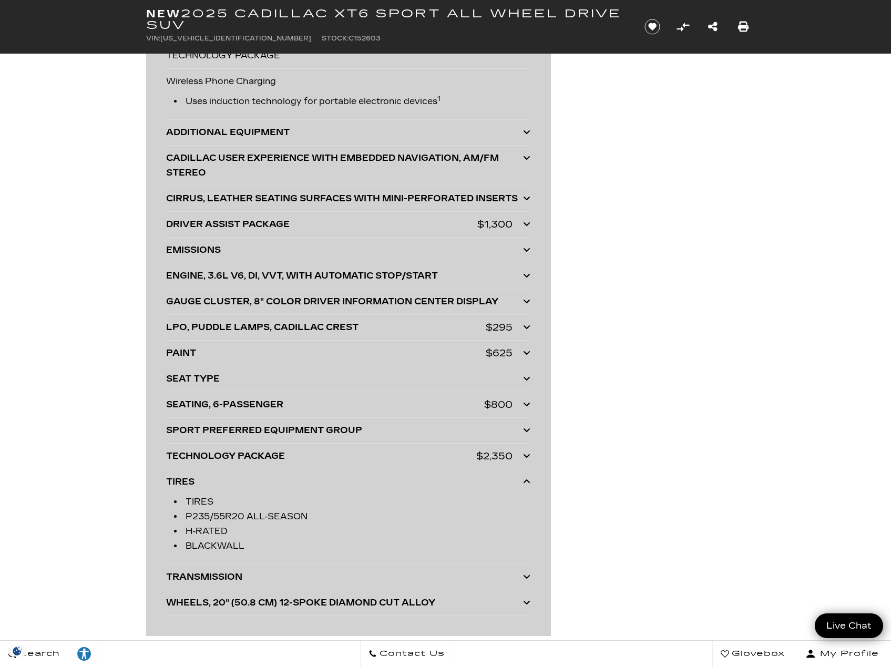
click at [356, 438] on div "SPORT PREFERRED EQUIPMENT GROUP" at bounding box center [344, 430] width 357 height 15
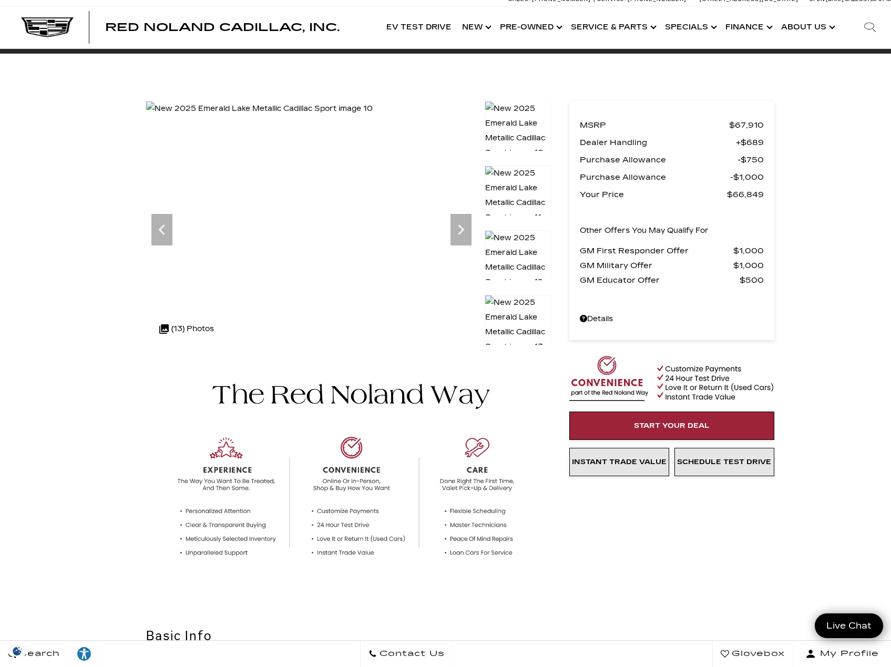
scroll to position [0, 0]
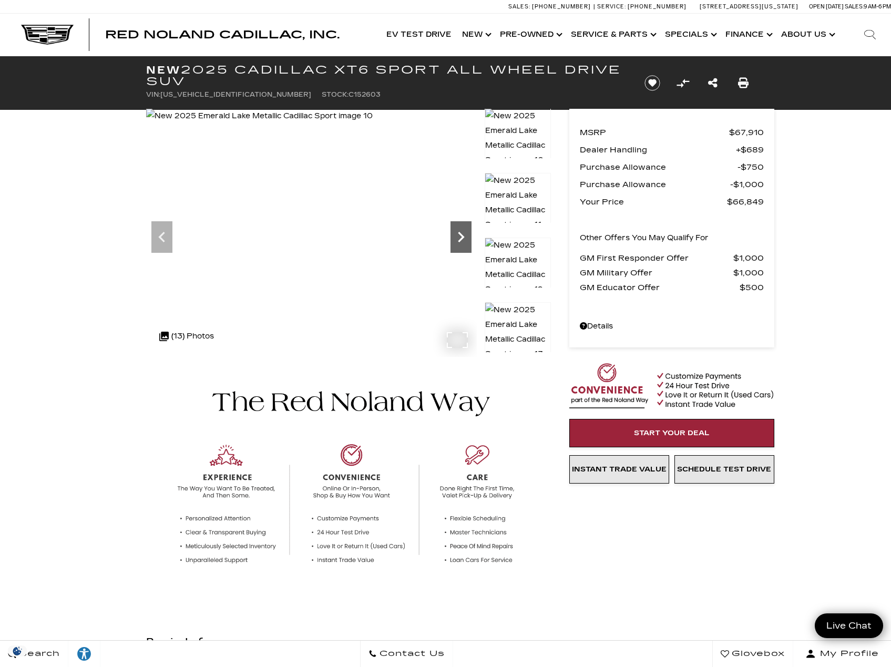
click at [465, 238] on icon "Next" at bounding box center [461, 237] width 21 height 21
click at [372, 124] on img at bounding box center [259, 116] width 226 height 15
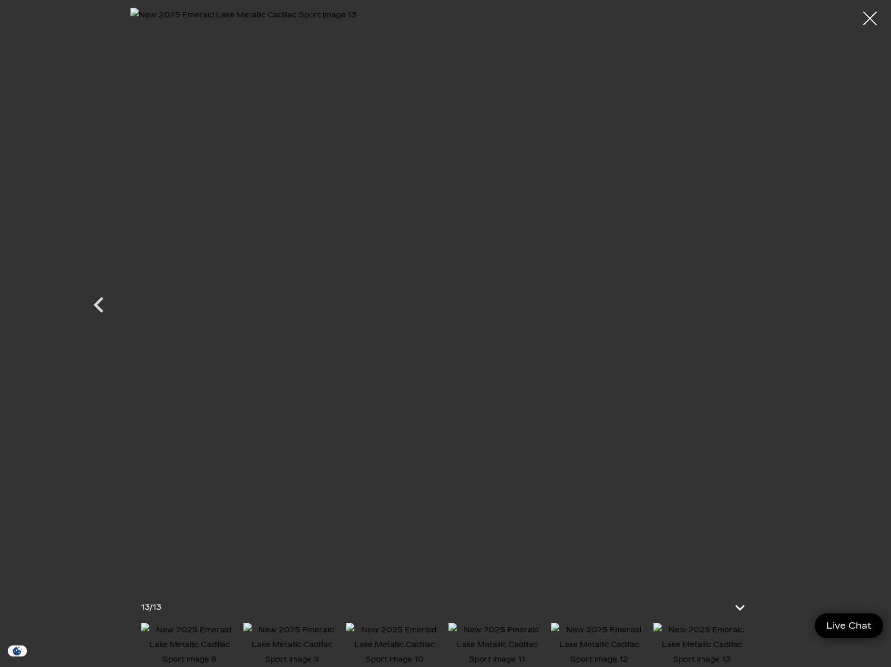
click at [867, 23] on div at bounding box center [871, 19] width 28 height 28
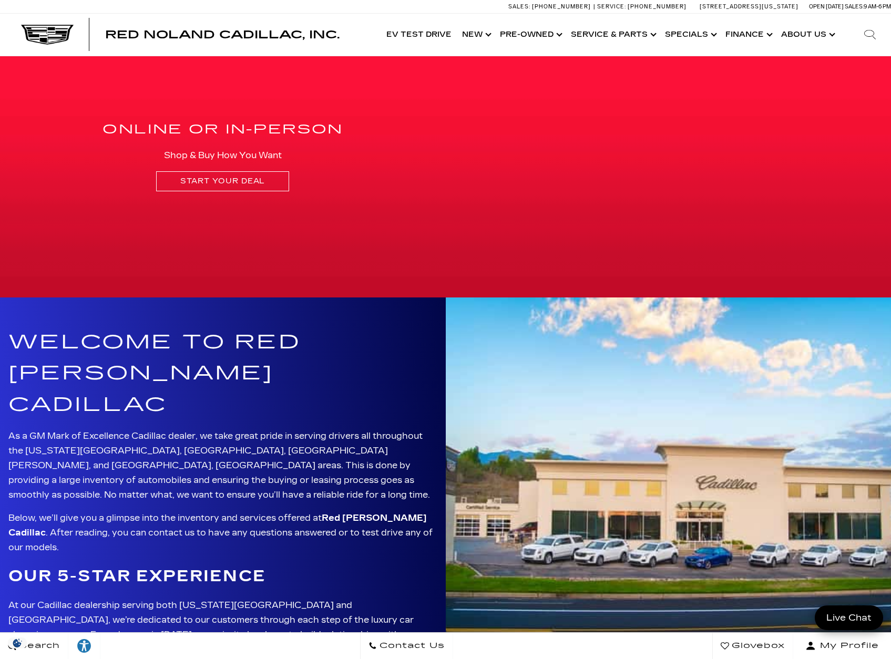
scroll to position [1666, 0]
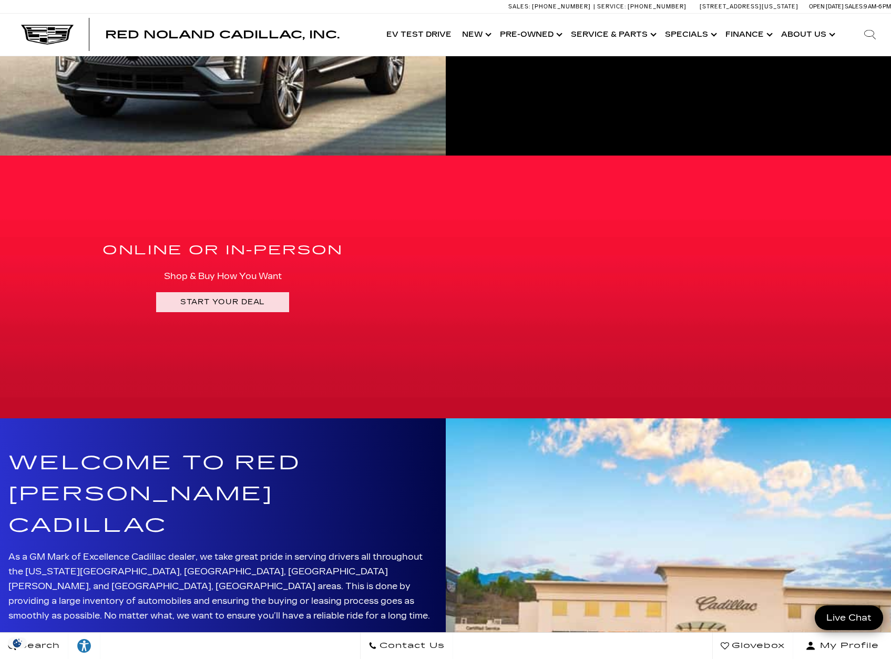
click at [246, 301] on link "Start Your Deal" at bounding box center [222, 301] width 133 height 19
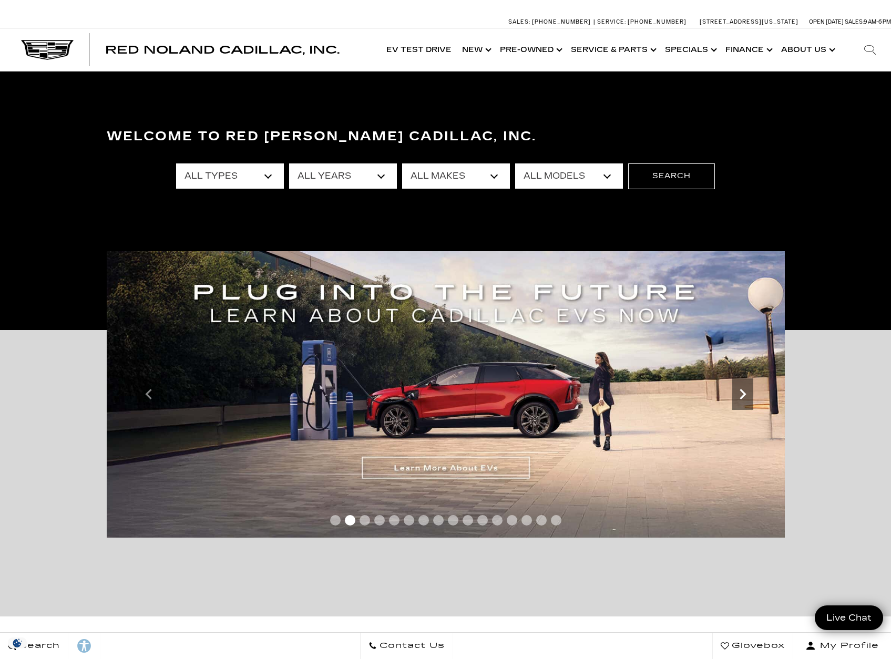
click at [742, 401] on icon "Next" at bounding box center [743, 394] width 21 height 21
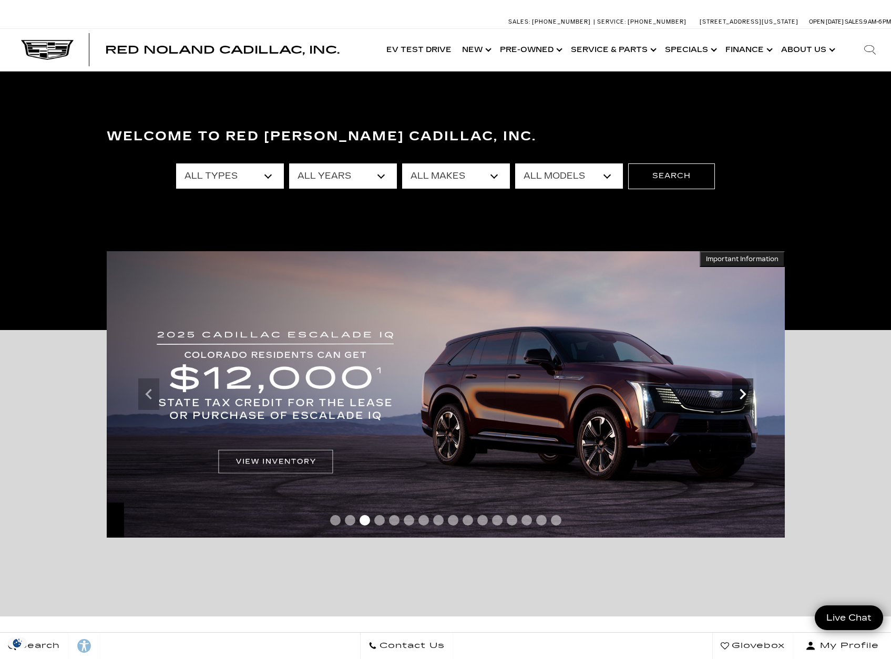
click at [742, 401] on icon "Next" at bounding box center [743, 394] width 21 height 21
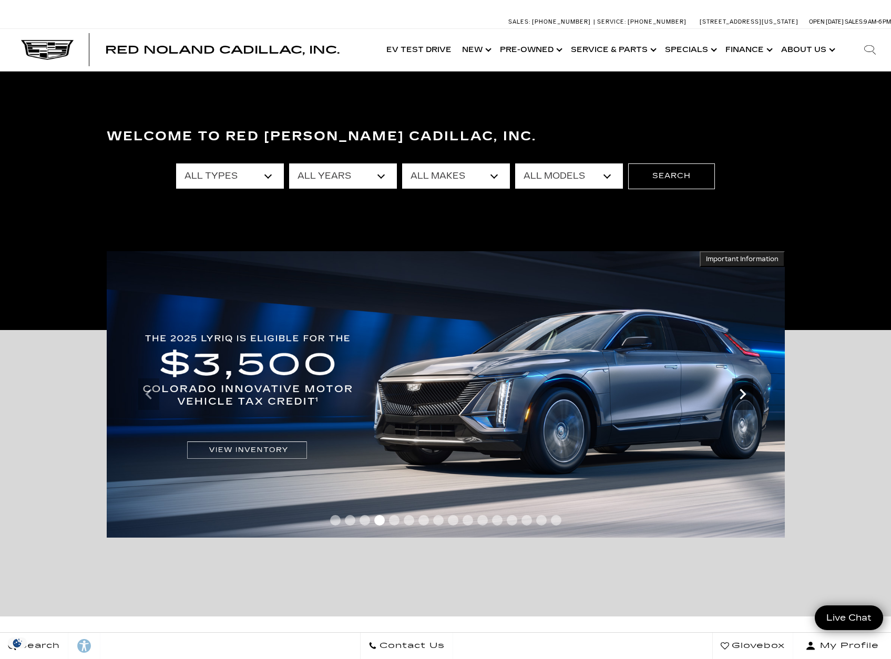
click at [742, 401] on icon "Next" at bounding box center [743, 394] width 21 height 21
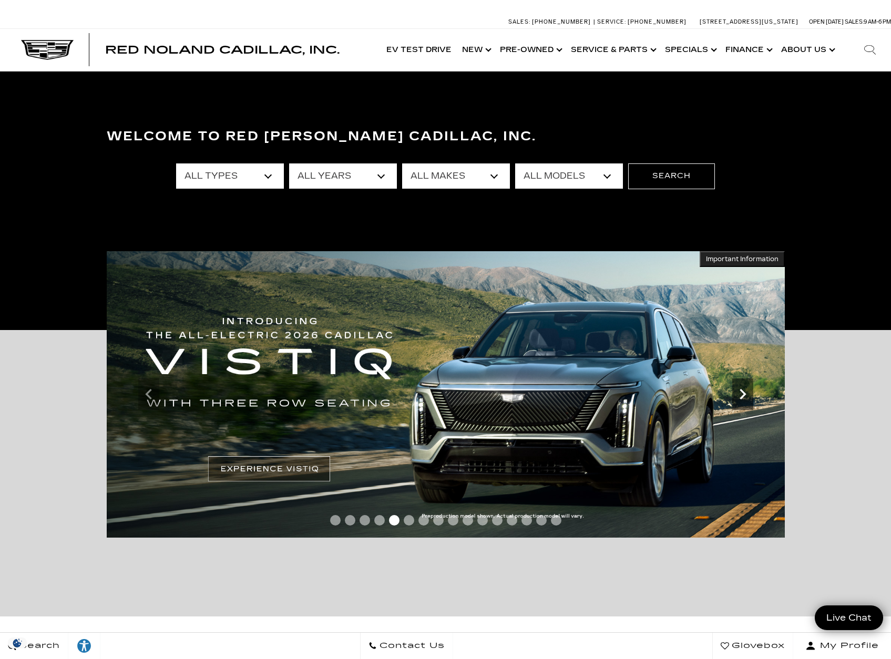
click at [742, 401] on icon "Next" at bounding box center [743, 394] width 21 height 21
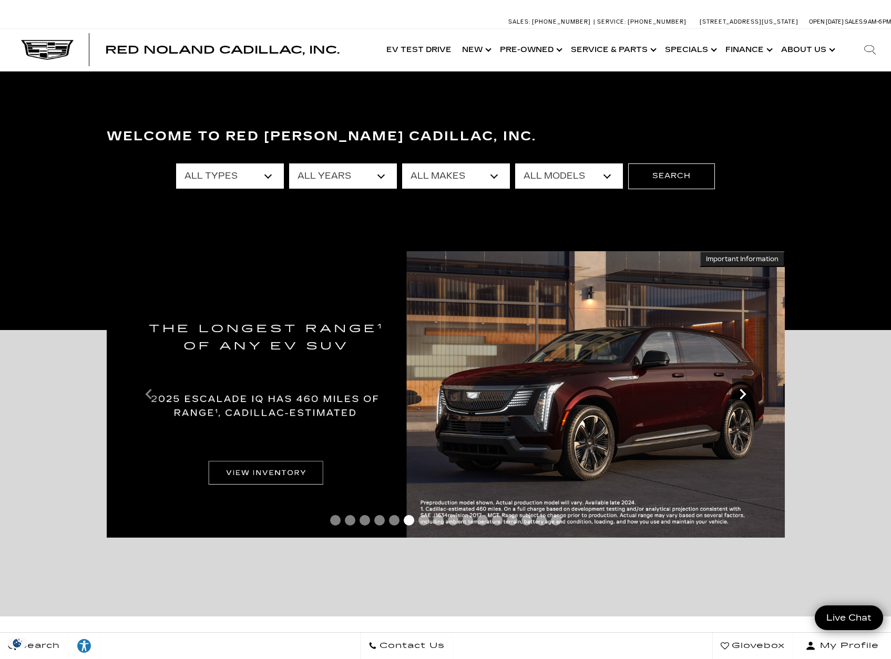
click at [742, 401] on icon "Next" at bounding box center [743, 394] width 21 height 21
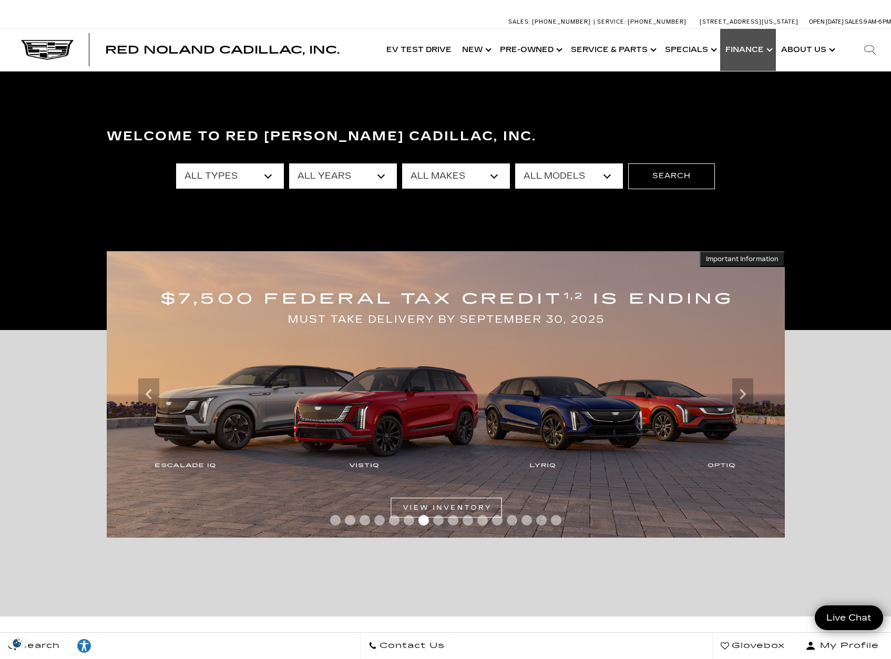
click at [766, 51] on link "Show Finance" at bounding box center [748, 50] width 56 height 42
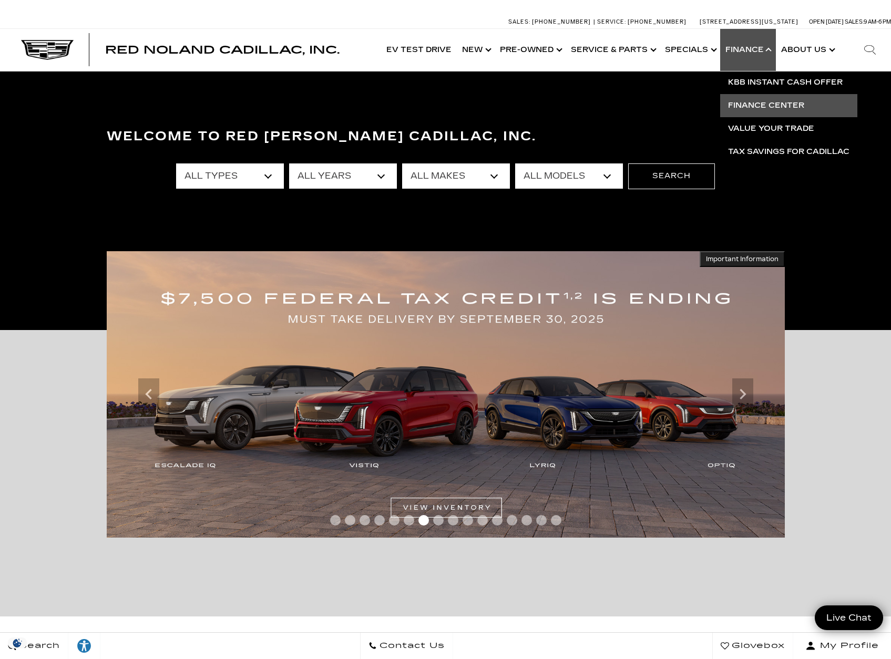
click at [764, 103] on link "Finance Center" at bounding box center [788, 105] width 137 height 23
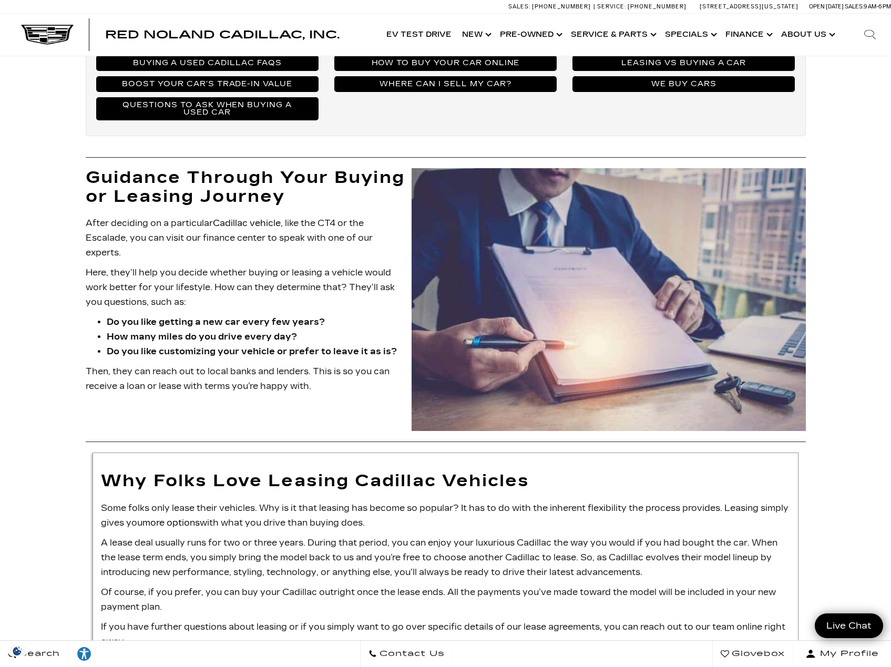
scroll to position [172, 0]
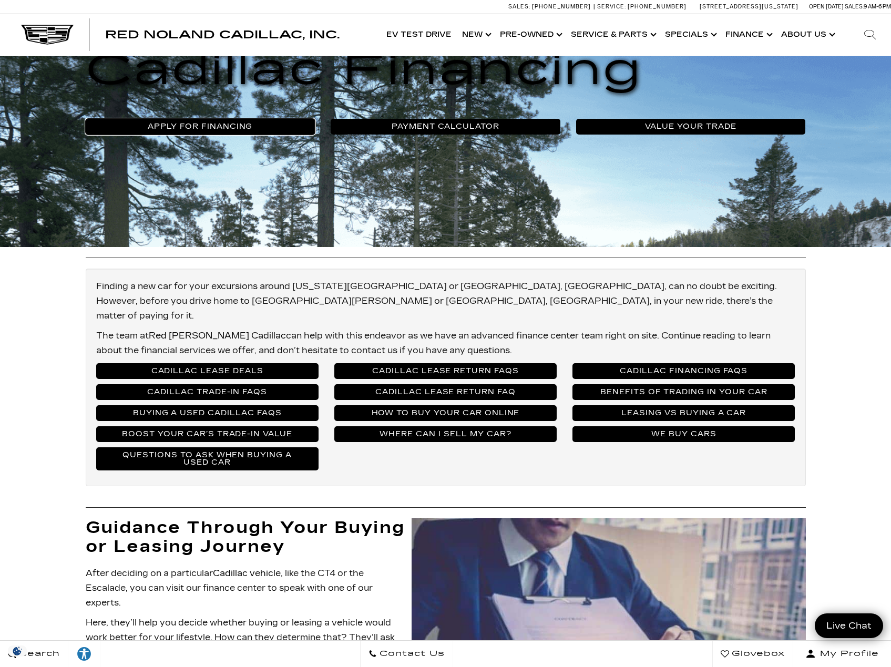
click at [244, 128] on link "Apply For Financing" at bounding box center [201, 127] width 230 height 16
